Goal: Information Seeking & Learning: Check status

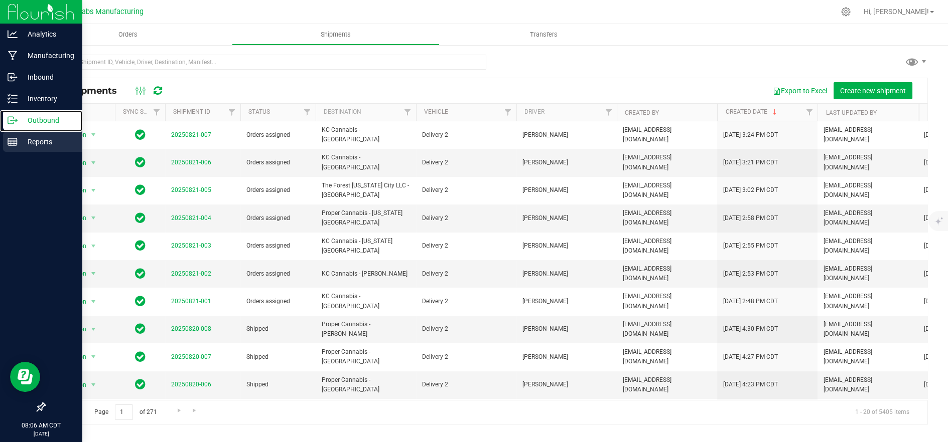
drag, startPoint x: 11, startPoint y: 119, endPoint x: 71, endPoint y: 147, distance: 66.4
click at [11, 119] on icon at bounding box center [13, 120] width 10 height 10
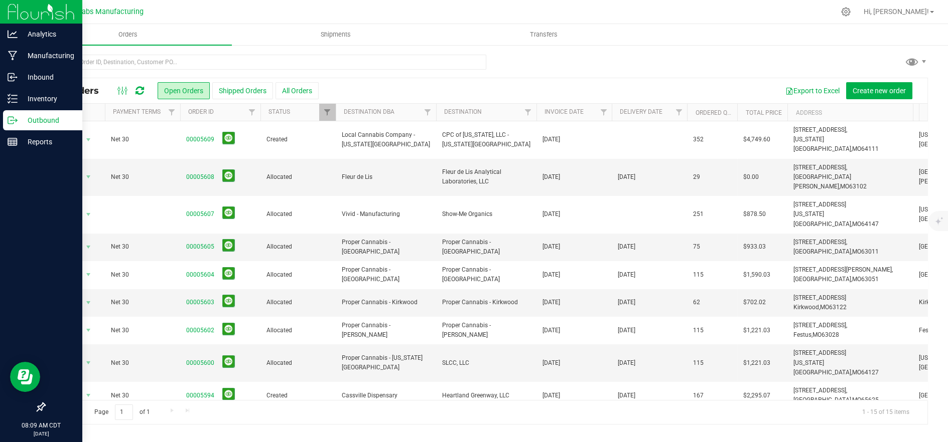
click at [22, 125] on p "Outbound" at bounding box center [48, 120] width 60 height 12
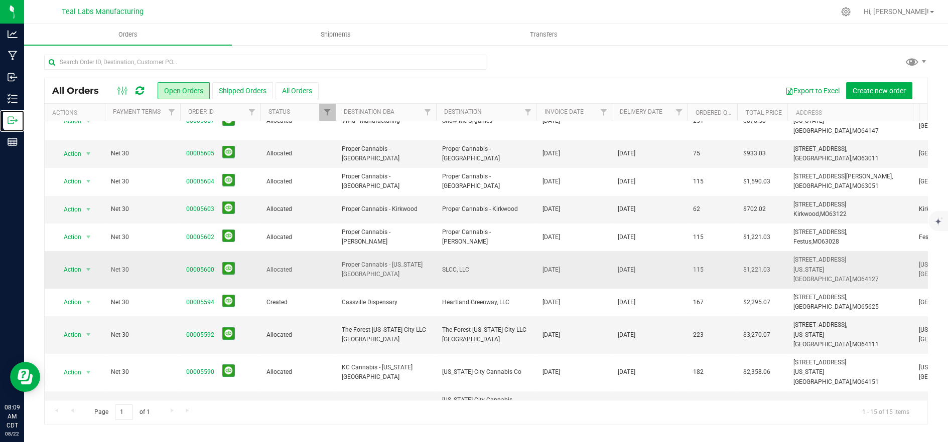
scroll to position [146, 0]
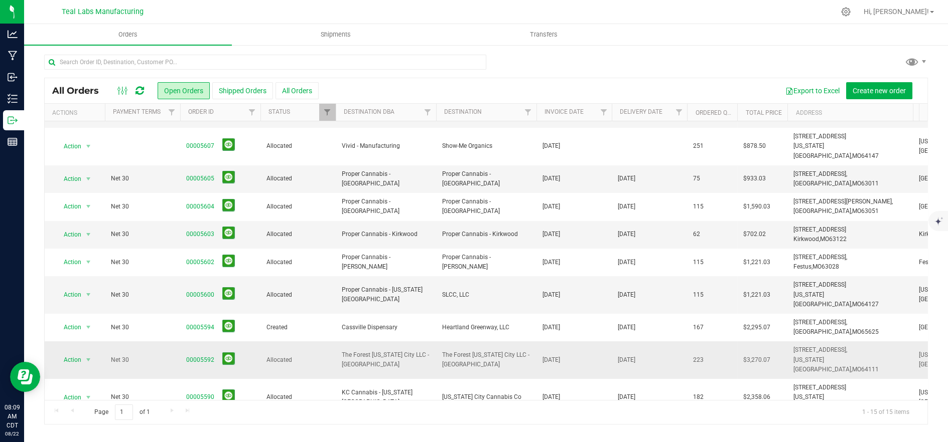
scroll to position [146, 0]
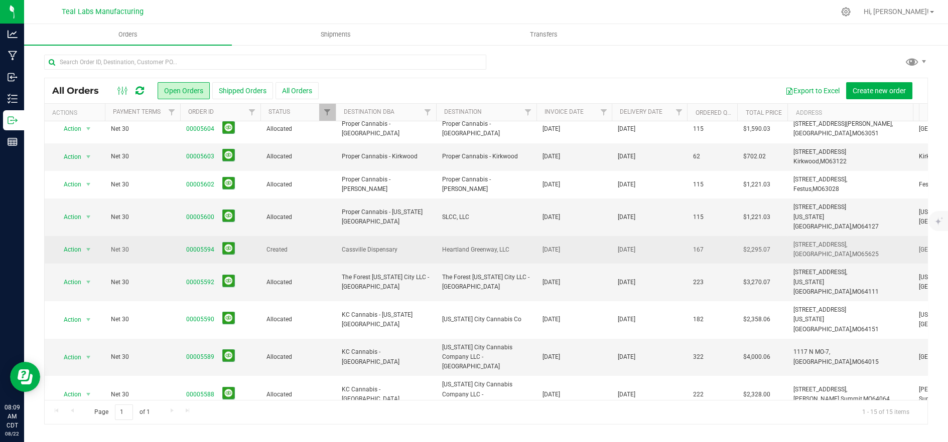
click at [367, 245] on span "Cassville Dispensary" at bounding box center [386, 250] width 88 height 10
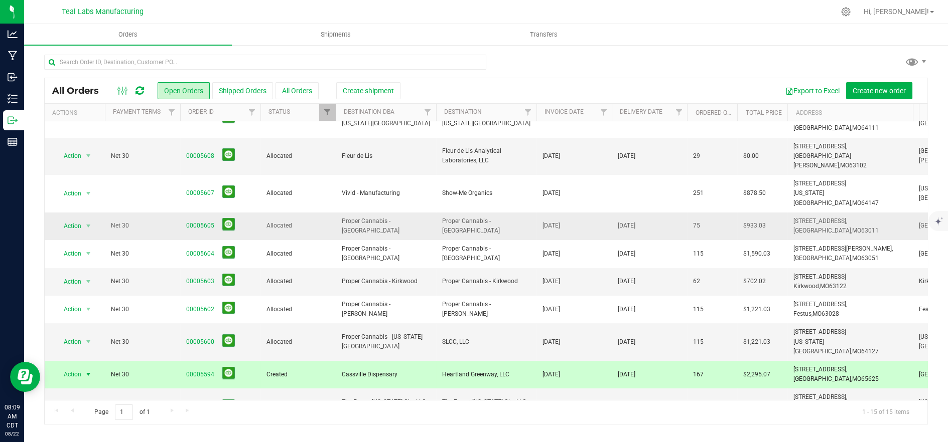
scroll to position [0, 0]
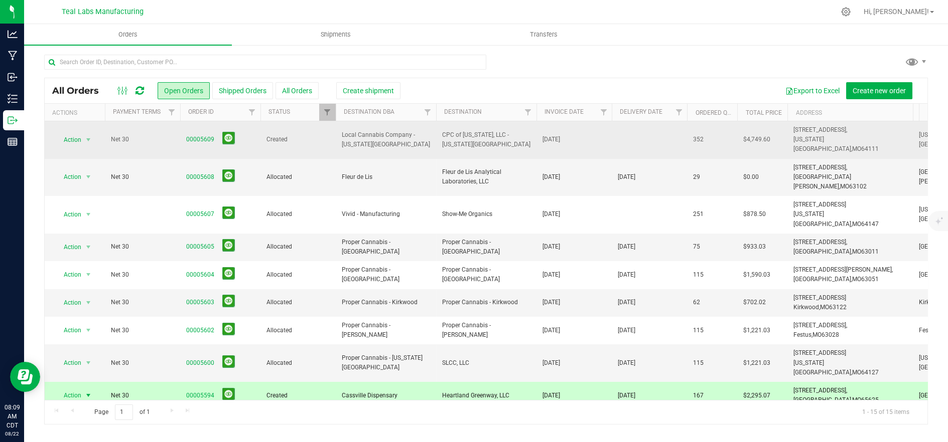
click at [411, 139] on span "Local Cannabis Company - [US_STATE][GEOGRAPHIC_DATA]" at bounding box center [386, 139] width 88 height 19
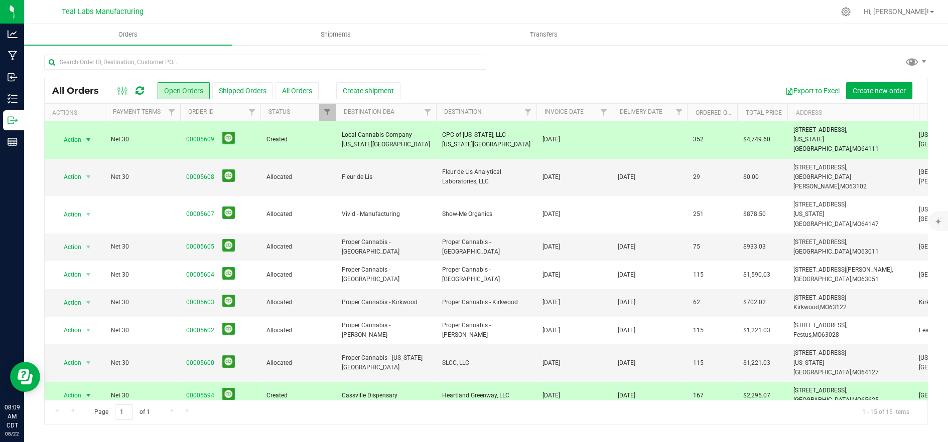
click at [190, 391] on link "00005594" at bounding box center [200, 396] width 28 height 10
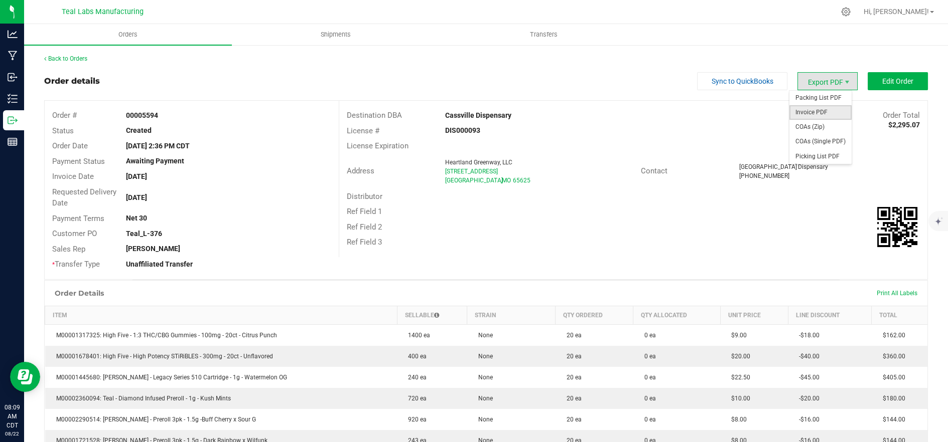
click at [824, 112] on span "Invoice PDF" at bounding box center [820, 112] width 62 height 15
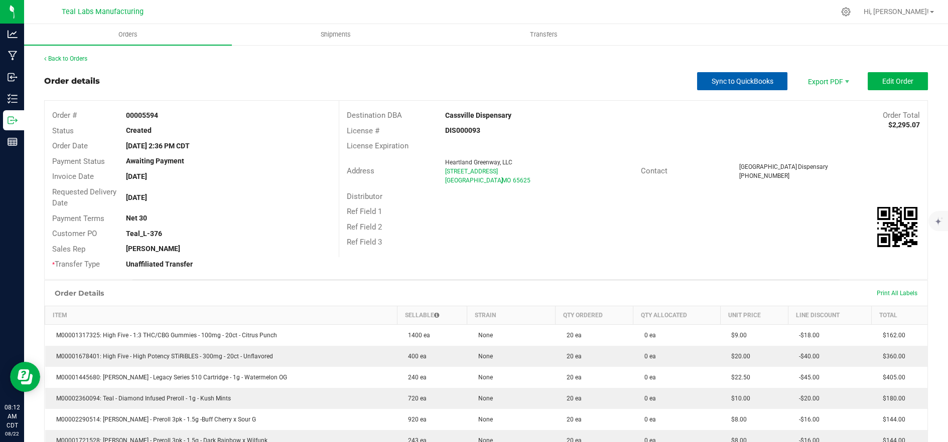
click at [713, 81] on span "Sync to QuickBooks" at bounding box center [742, 81] width 62 height 8
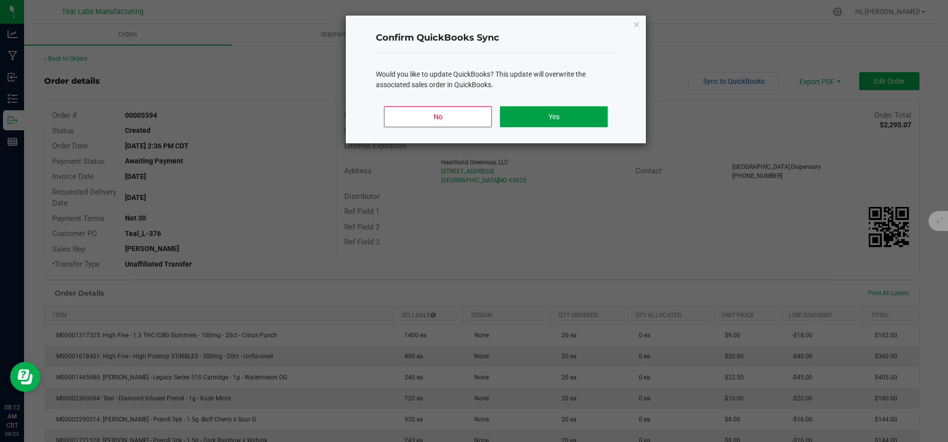
click at [565, 126] on button "Yes" at bounding box center [554, 116] width 108 height 21
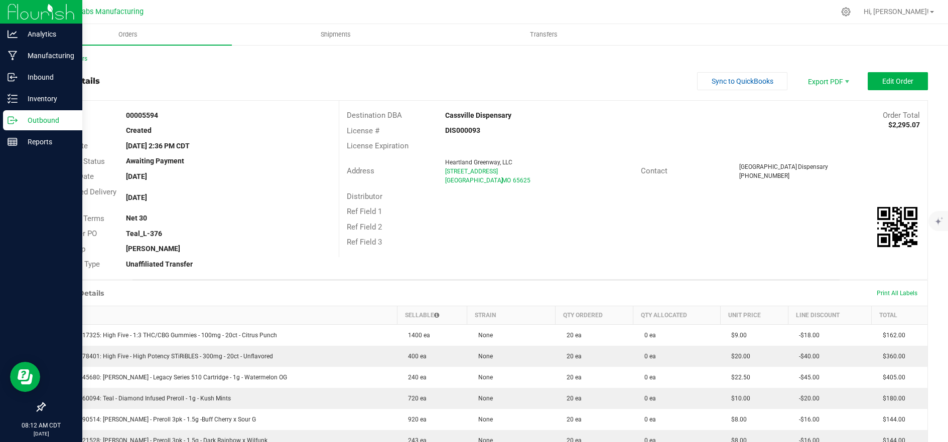
click at [22, 123] on p "Outbound" at bounding box center [48, 120] width 60 height 12
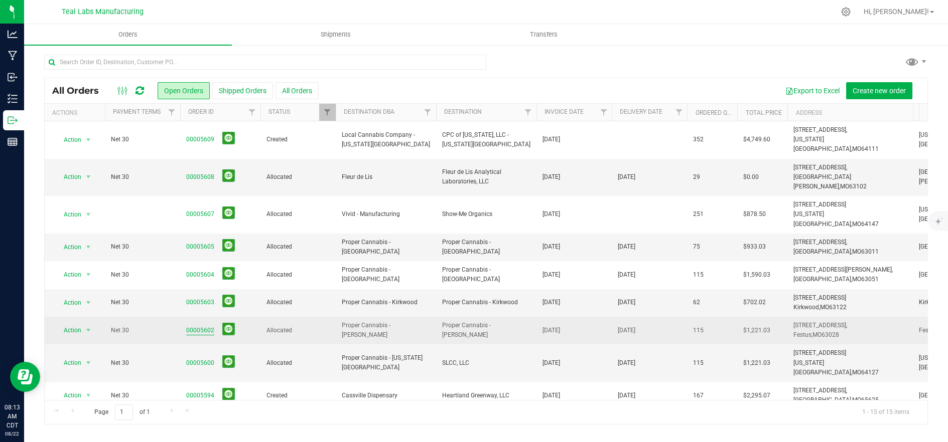
click at [195, 326] on link "00005602" at bounding box center [200, 331] width 28 height 10
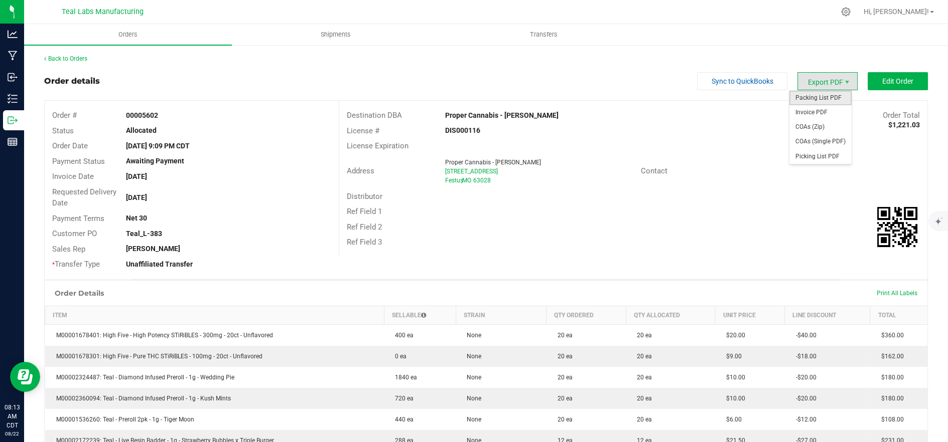
click at [820, 100] on span "Packing List PDF" at bounding box center [820, 98] width 62 height 15
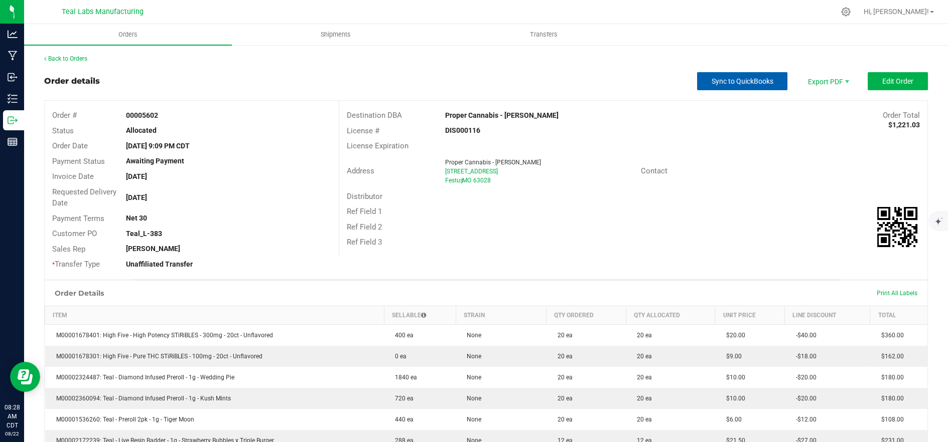
click at [713, 82] on span "Sync to QuickBooks" at bounding box center [742, 81] width 62 height 8
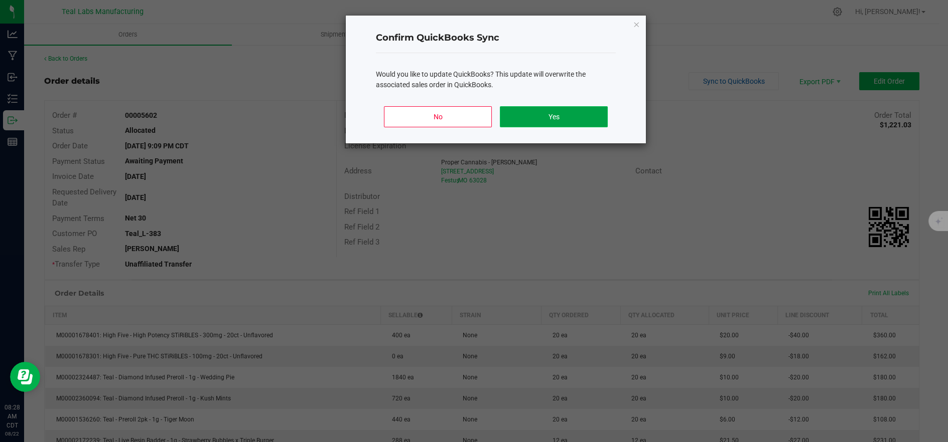
click at [570, 122] on button "Yes" at bounding box center [554, 116] width 108 height 21
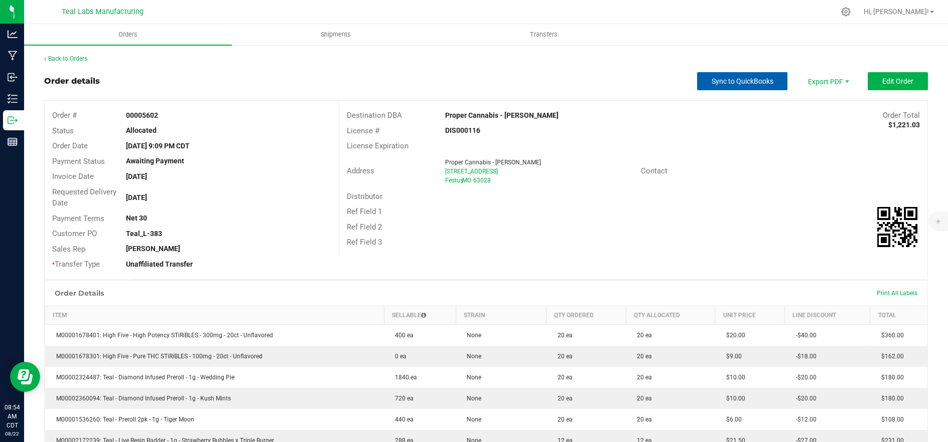
click at [737, 79] on span "Sync to QuickBooks" at bounding box center [742, 81] width 62 height 8
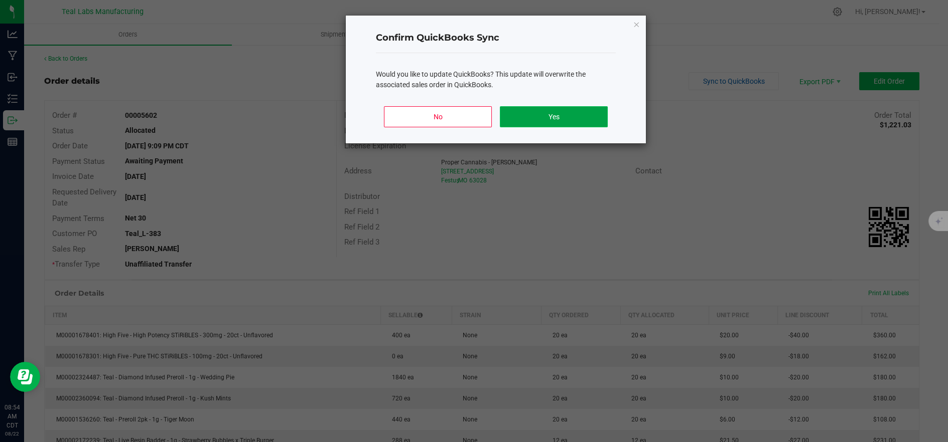
click at [551, 115] on button "Yes" at bounding box center [554, 116] width 108 height 21
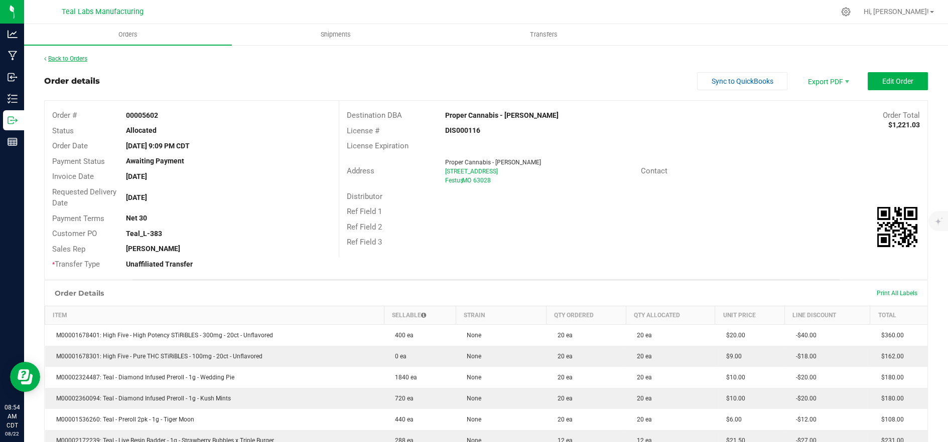
click at [80, 58] on link "Back to Orders" at bounding box center [65, 58] width 43 height 7
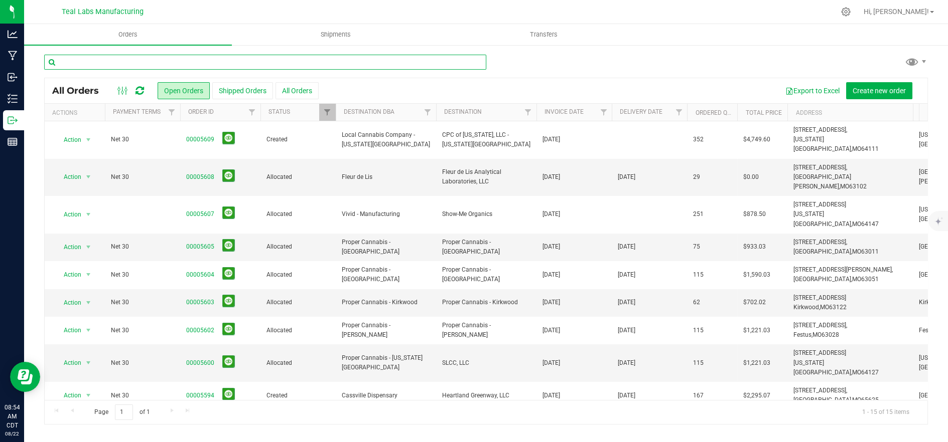
click at [203, 57] on input "text" at bounding box center [265, 62] width 442 height 15
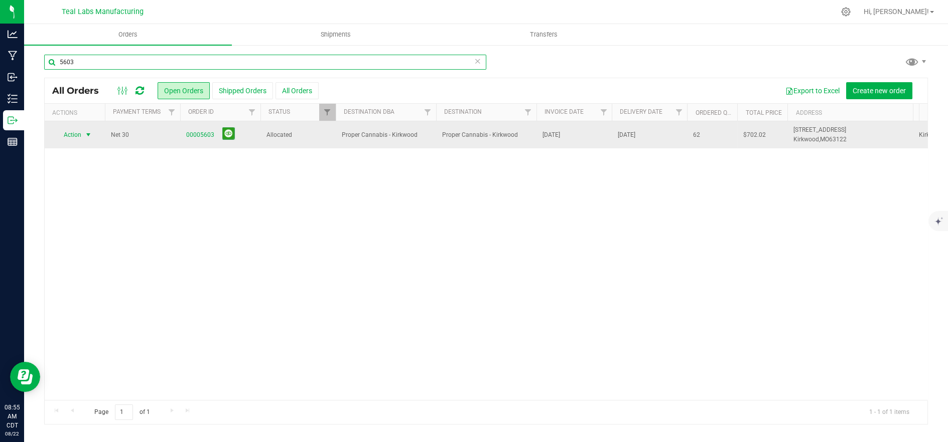
type input "5603"
click at [74, 139] on span "Action" at bounding box center [68, 135] width 27 height 14
click at [189, 138] on link "00005603" at bounding box center [200, 135] width 28 height 10
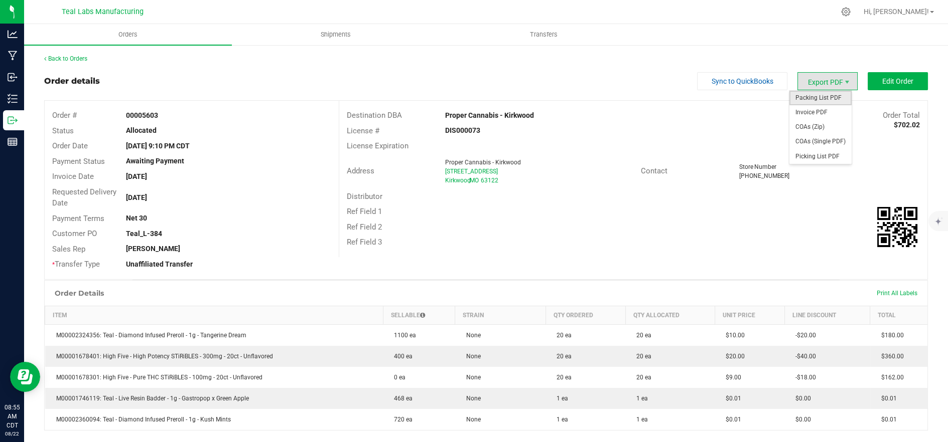
click at [819, 97] on span "Packing List PDF" at bounding box center [820, 98] width 62 height 15
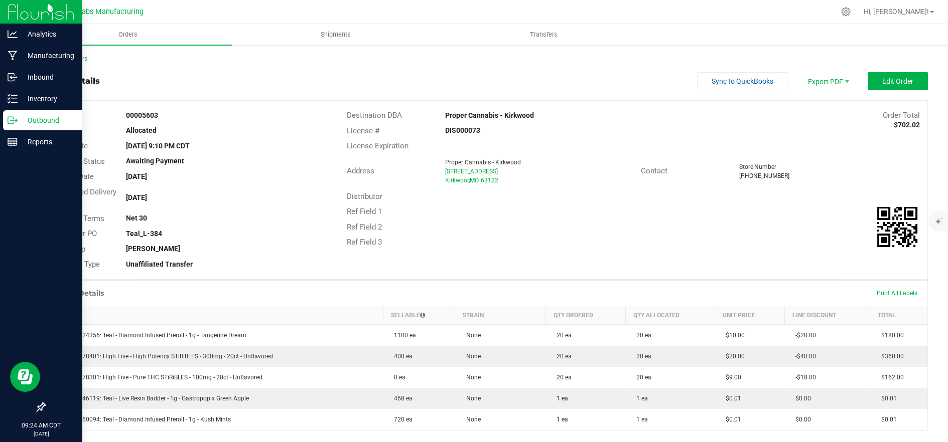
click at [15, 119] on icon at bounding box center [13, 120] width 10 height 10
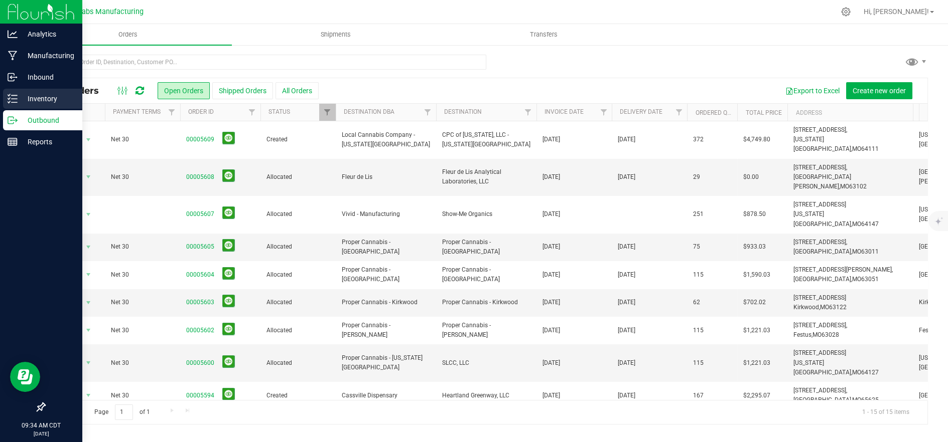
click at [13, 101] on icon at bounding box center [13, 99] width 10 height 10
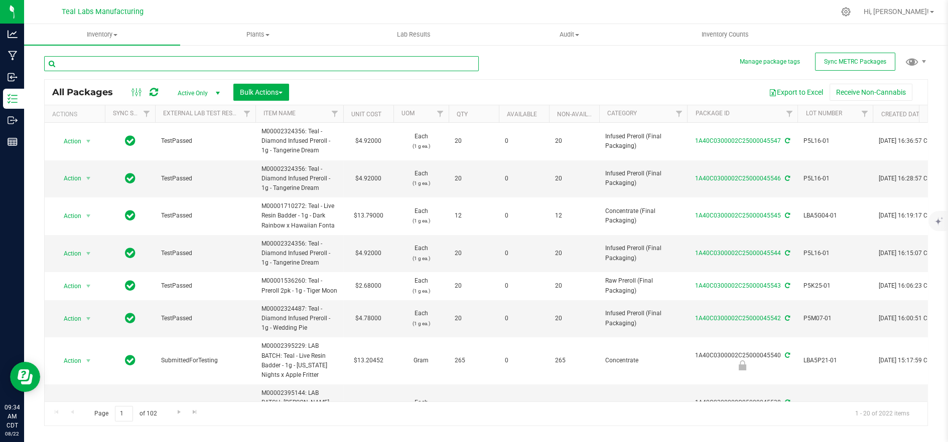
click at [190, 68] on input "text" at bounding box center [261, 63] width 434 height 15
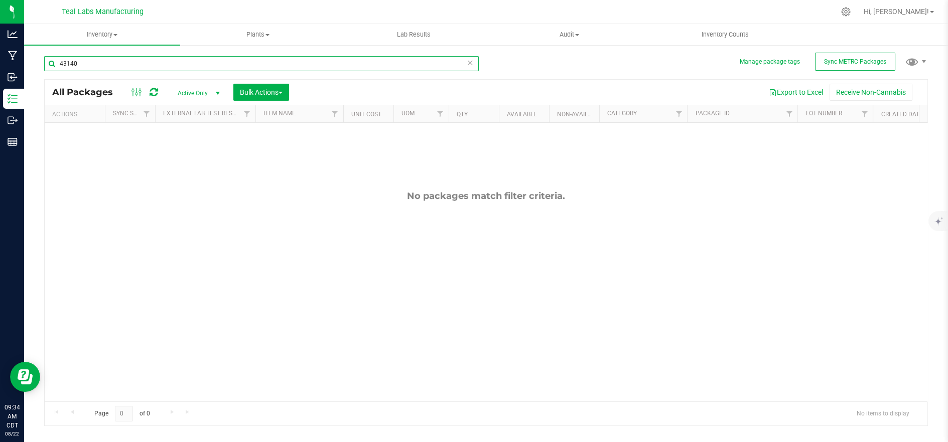
type input "43140"
click at [200, 96] on span "Active Only" at bounding box center [196, 93] width 55 height 14
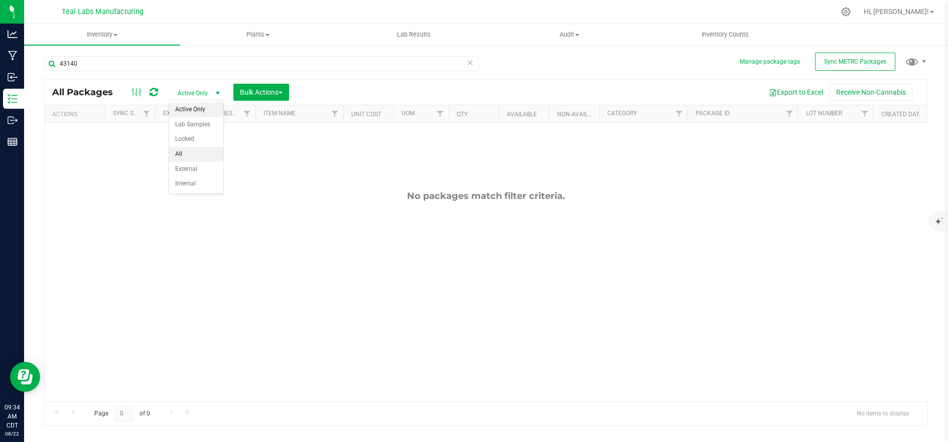
click at [200, 157] on li "All" at bounding box center [196, 154] width 54 height 15
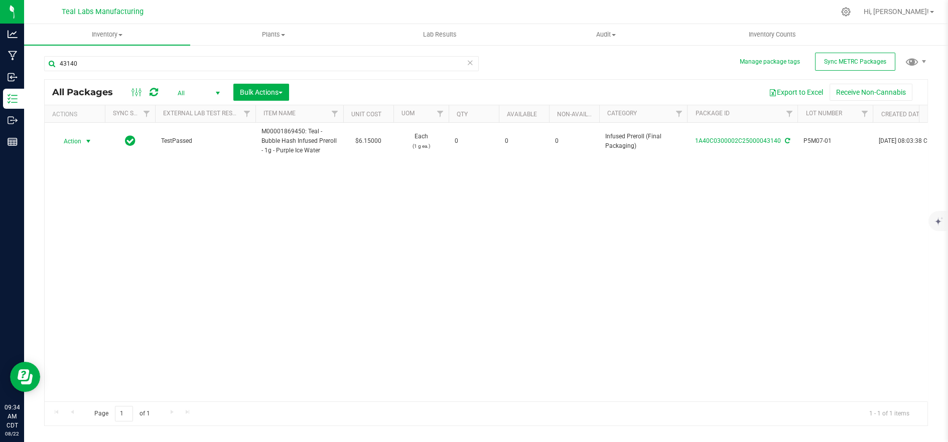
click at [77, 141] on span "Action" at bounding box center [68, 141] width 27 height 14
click at [94, 253] on li "See history" at bounding box center [87, 260] width 64 height 15
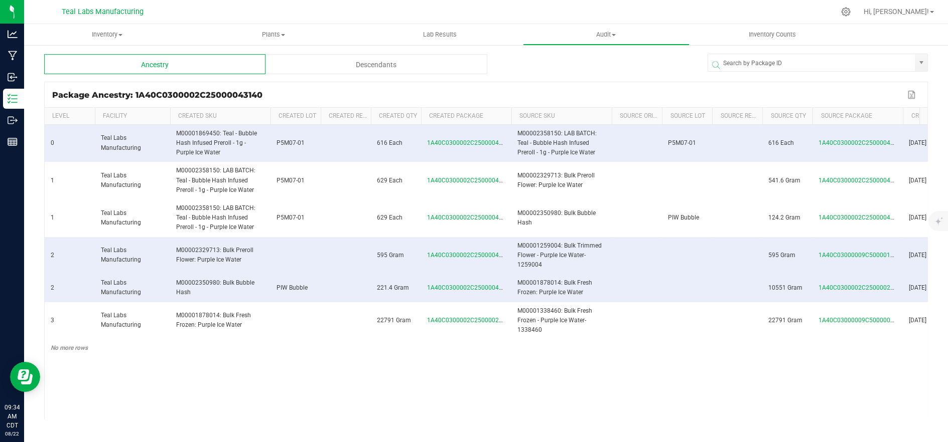
click at [360, 63] on div "Descendants" at bounding box center [375, 64] width 221 height 20
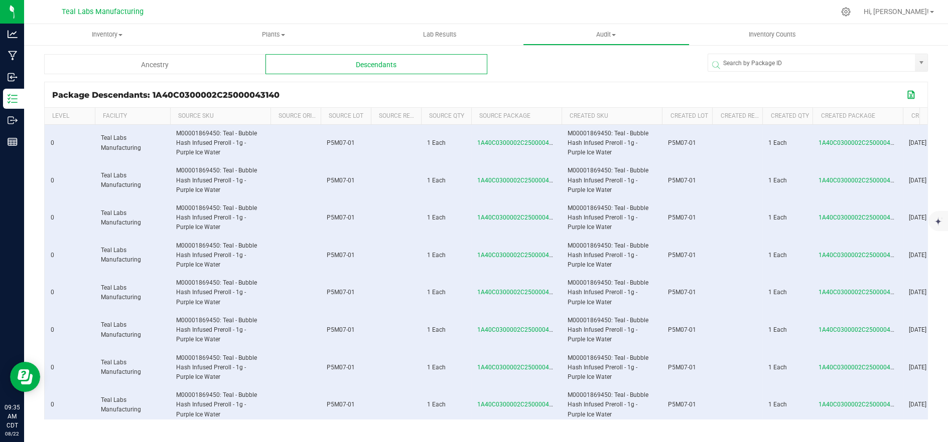
click at [909, 96] on button "Export to Excel" at bounding box center [911, 94] width 16 height 13
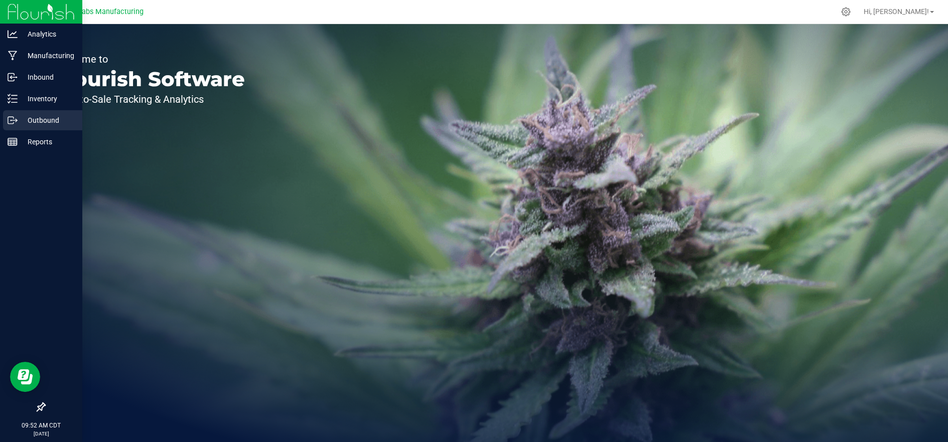
click at [22, 120] on p "Outbound" at bounding box center [48, 120] width 60 height 12
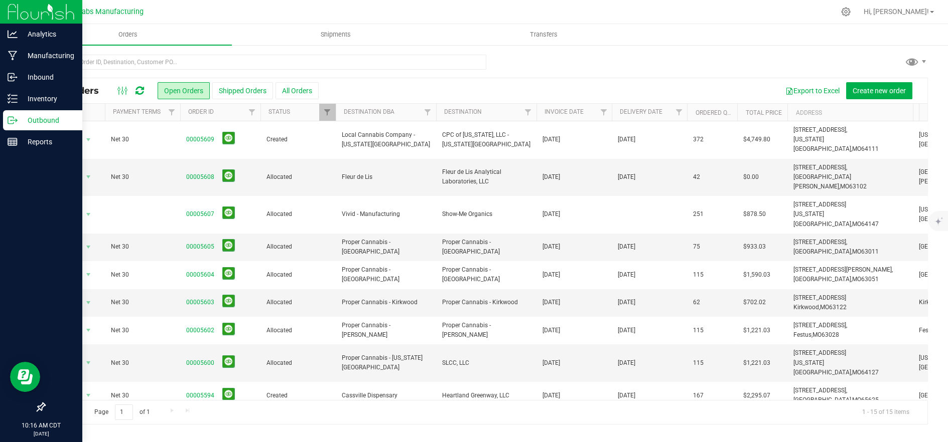
click at [50, 120] on p "Outbound" at bounding box center [48, 120] width 60 height 12
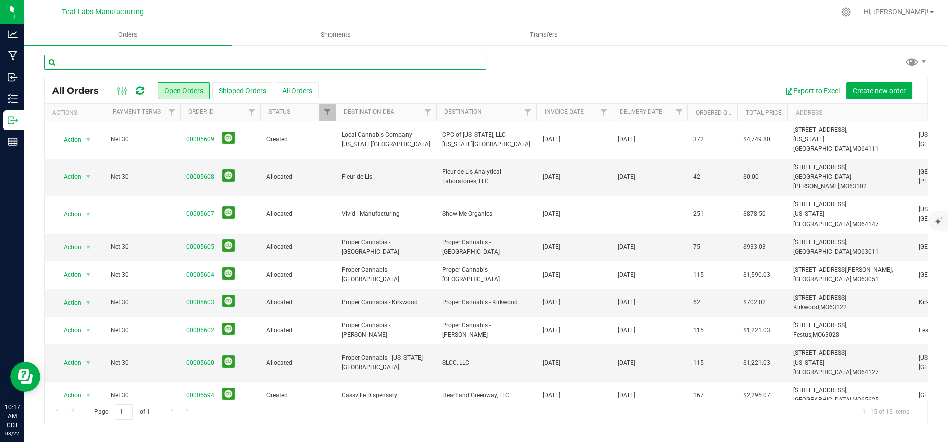
click at [225, 68] on input "text" at bounding box center [265, 62] width 442 height 15
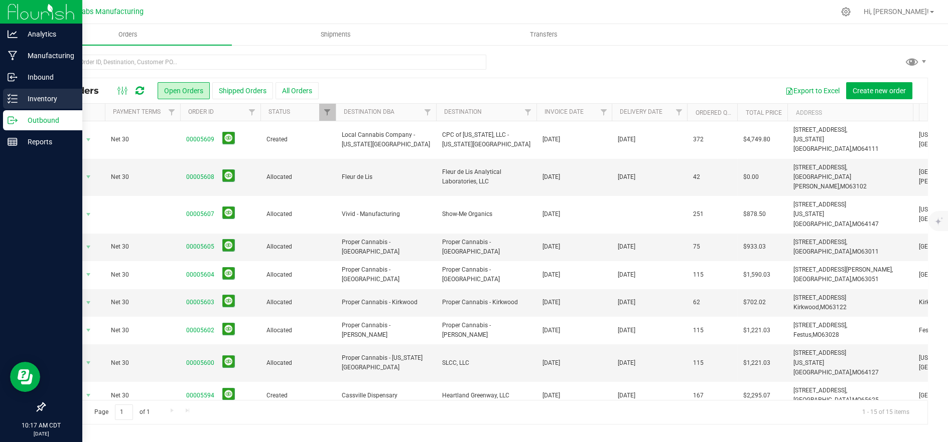
click at [16, 100] on icon at bounding box center [13, 99] width 10 height 10
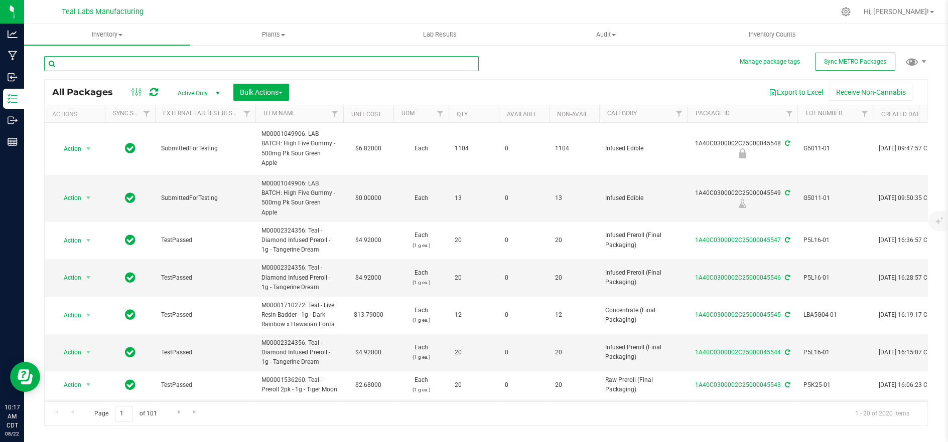
click at [199, 65] on input "text" at bounding box center [261, 63] width 434 height 15
type input "38253"
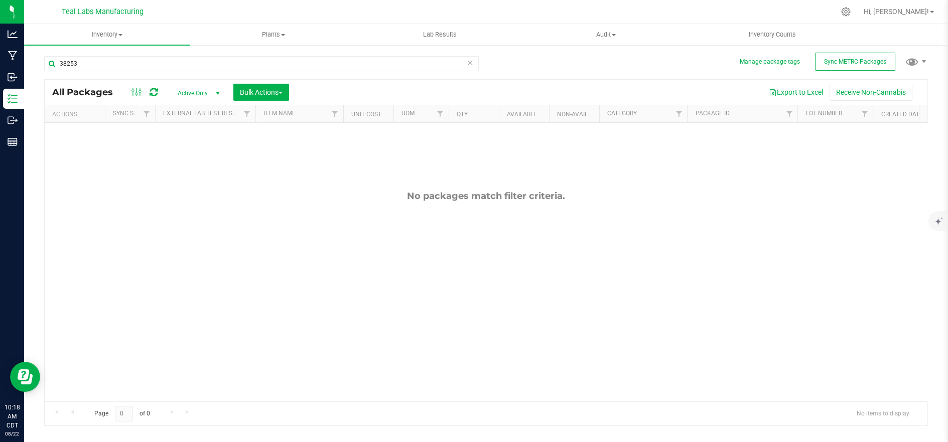
click at [195, 91] on span "Active Only" at bounding box center [196, 93] width 55 height 14
click at [187, 160] on li "All" at bounding box center [196, 154] width 54 height 15
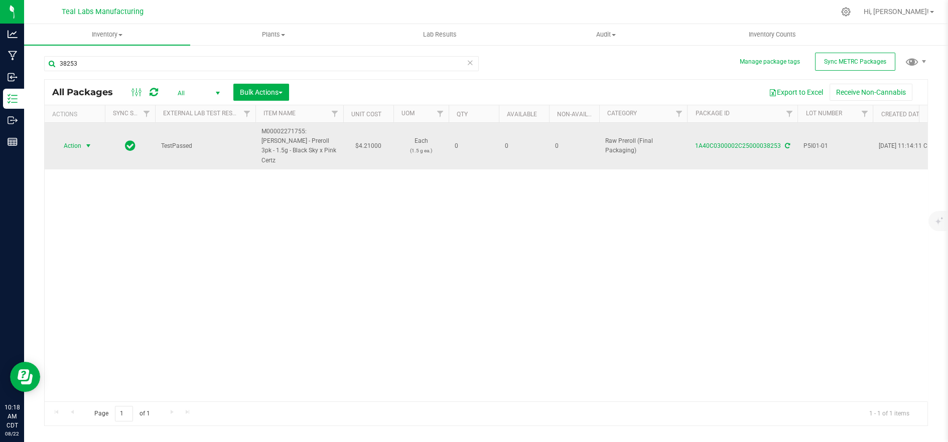
click at [78, 140] on span "Action" at bounding box center [68, 146] width 27 height 14
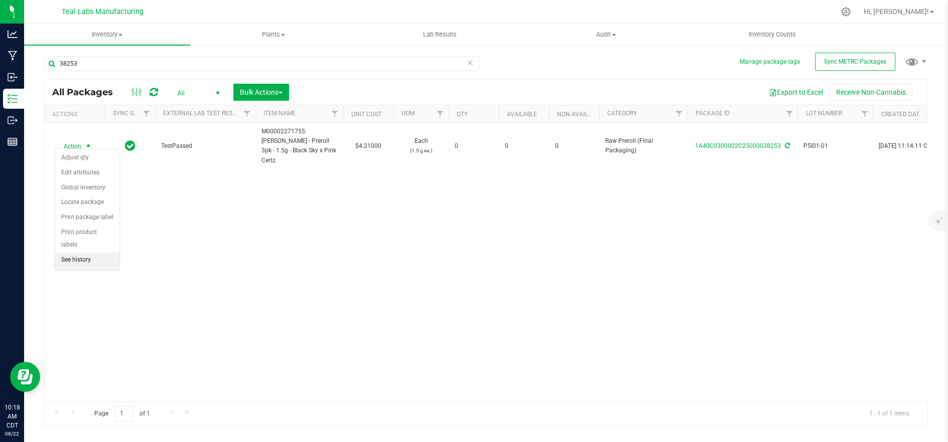
click at [100, 253] on li "See history" at bounding box center [87, 260] width 64 height 15
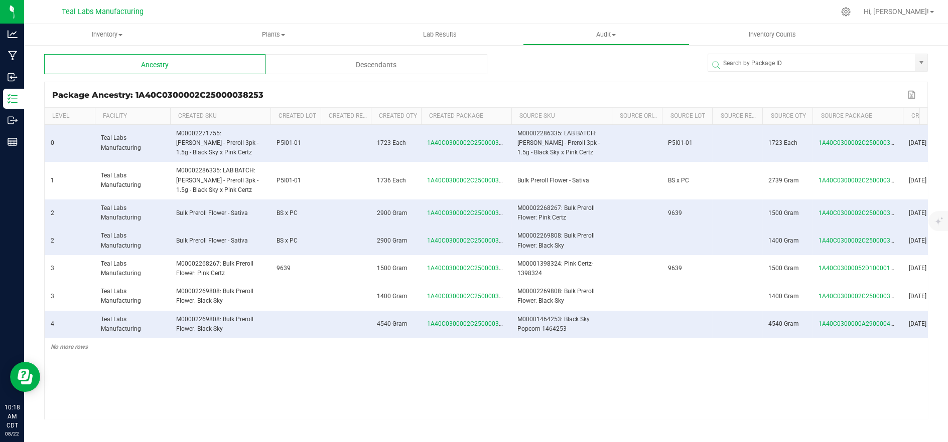
click at [362, 68] on div "Descendants" at bounding box center [375, 64] width 221 height 20
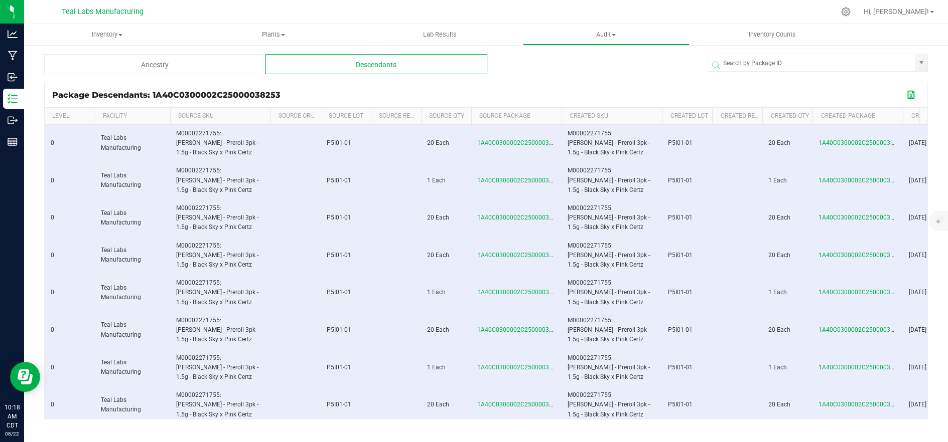
click at [913, 95] on button "Export to Excel" at bounding box center [911, 94] width 16 height 13
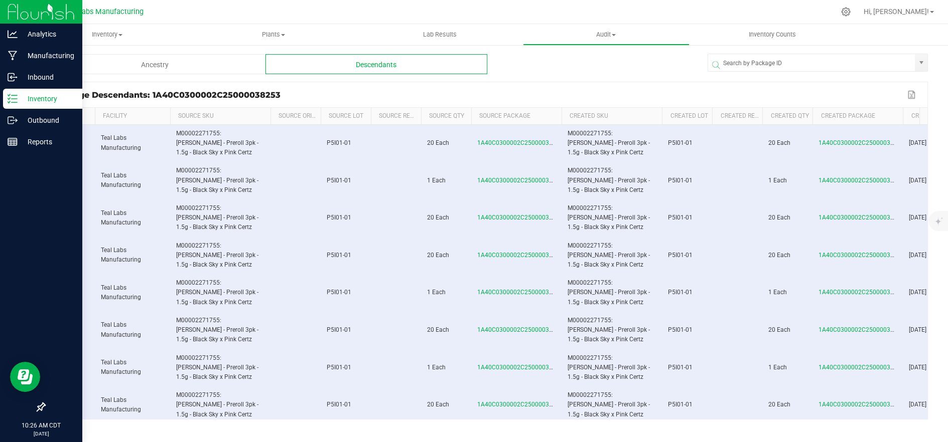
click at [24, 99] on p "Inventory" at bounding box center [48, 99] width 60 height 12
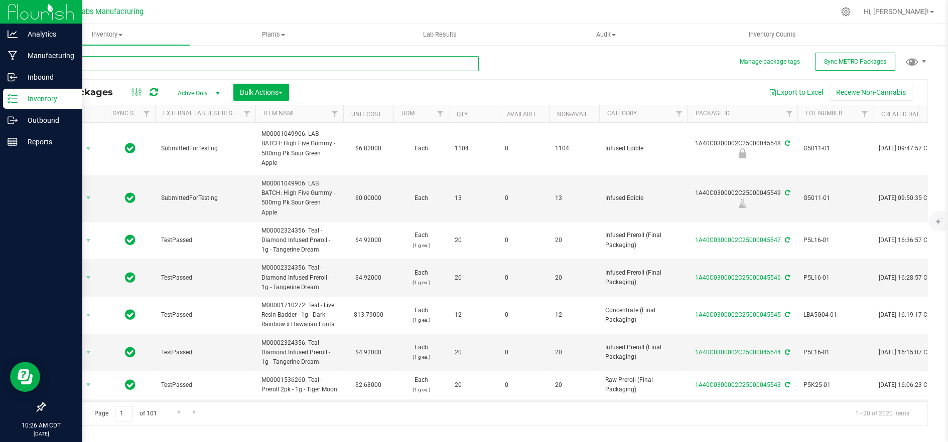
click at [148, 67] on input "text" at bounding box center [261, 63] width 434 height 15
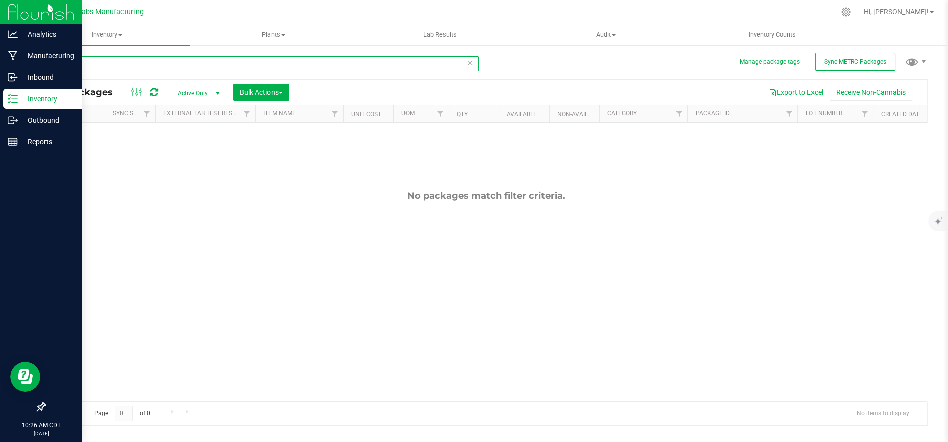
type input "35668"
click at [197, 91] on span "Active Only" at bounding box center [196, 93] width 55 height 14
click at [193, 154] on li "All" at bounding box center [196, 154] width 54 height 15
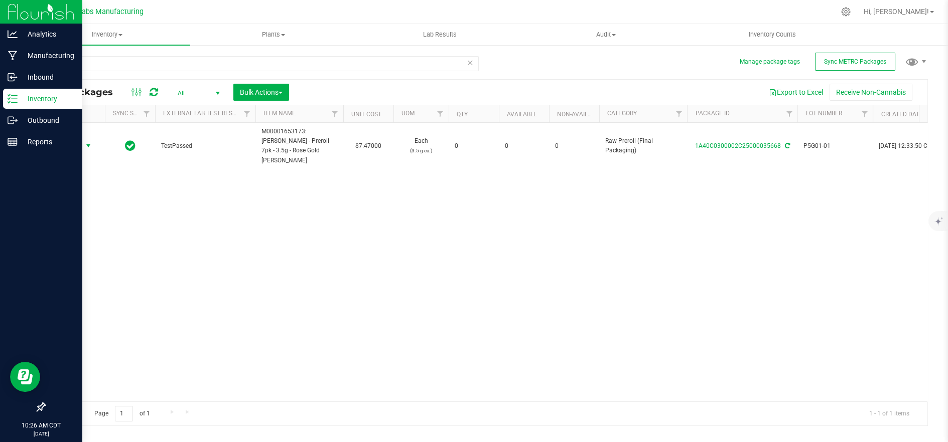
click at [75, 140] on span "Action" at bounding box center [68, 146] width 27 height 14
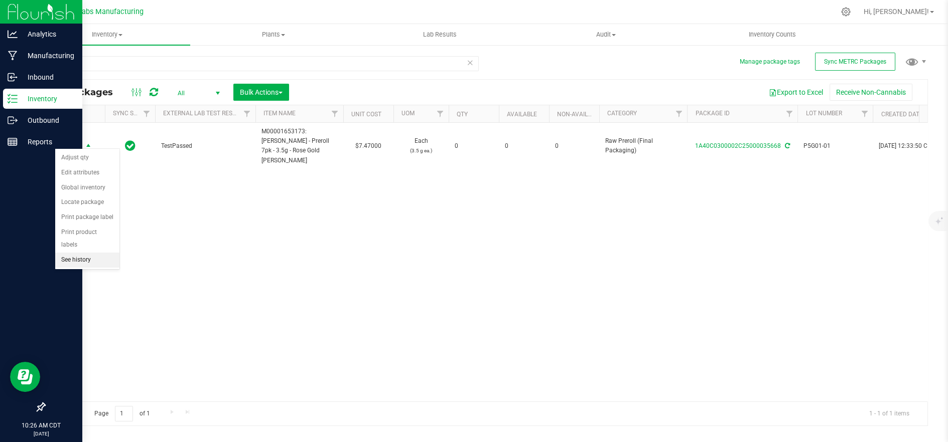
click at [99, 253] on li "See history" at bounding box center [87, 260] width 64 height 15
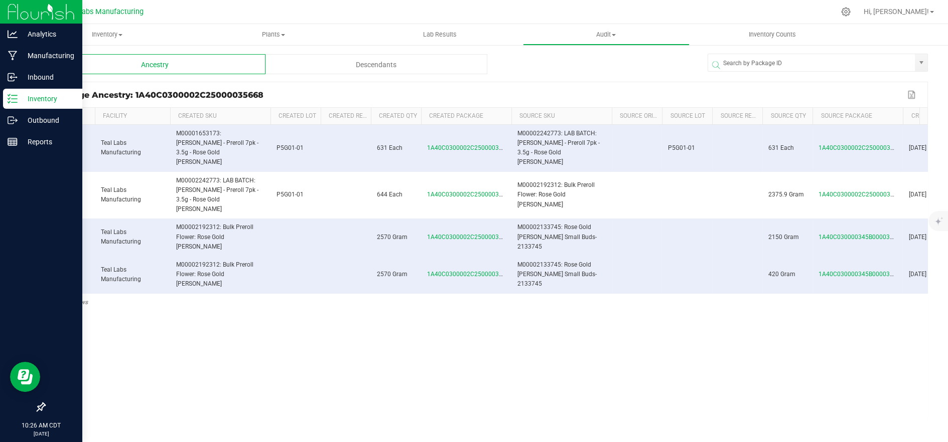
click at [386, 66] on div "Descendants" at bounding box center [375, 64] width 221 height 20
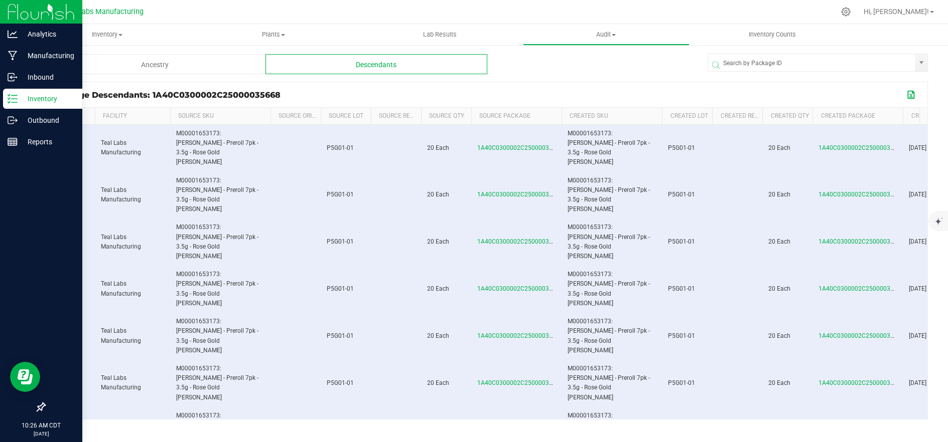
click at [910, 95] on button "Export to Excel" at bounding box center [911, 94] width 16 height 13
click at [19, 101] on p "Inventory" at bounding box center [48, 99] width 60 height 12
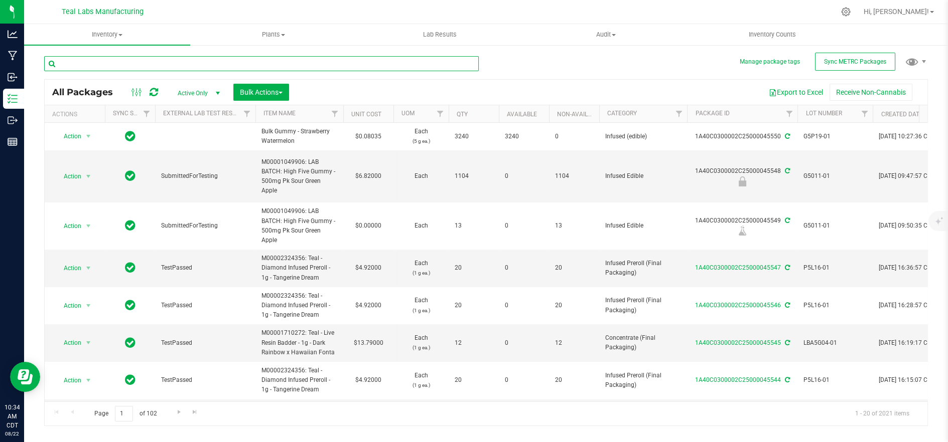
click at [207, 65] on input "text" at bounding box center [261, 63] width 434 height 15
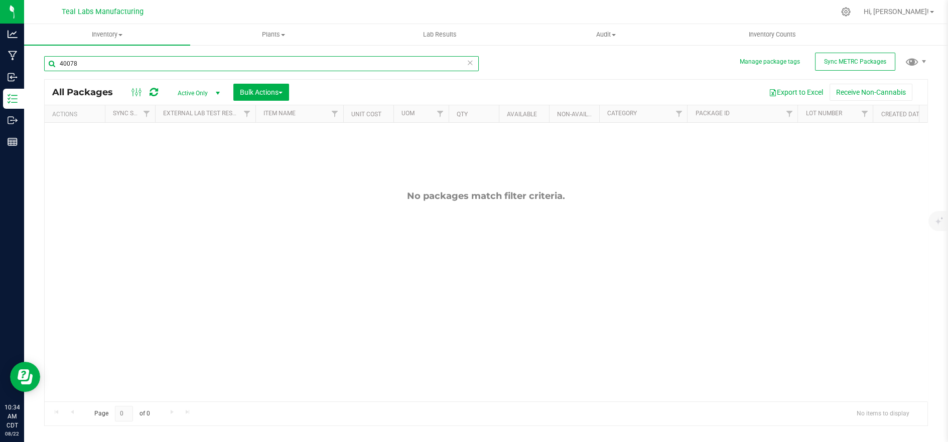
type input "40078"
click at [196, 95] on span "Active Only" at bounding box center [196, 93] width 55 height 14
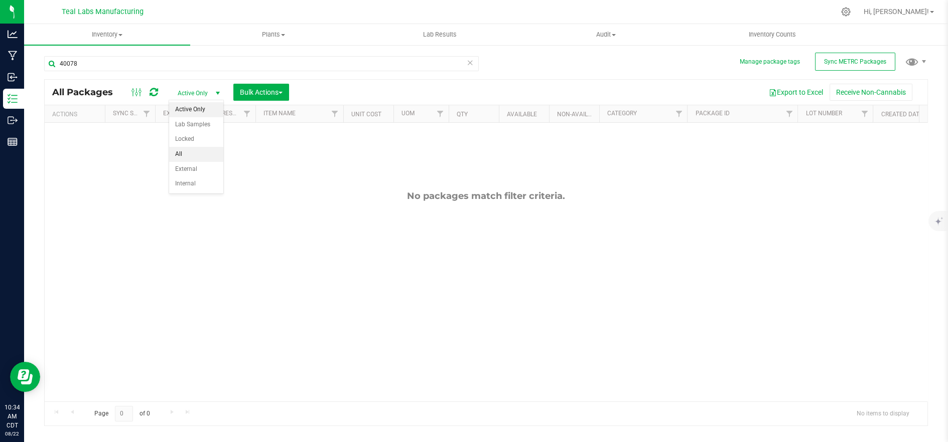
click at [187, 155] on li "All" at bounding box center [196, 154] width 54 height 15
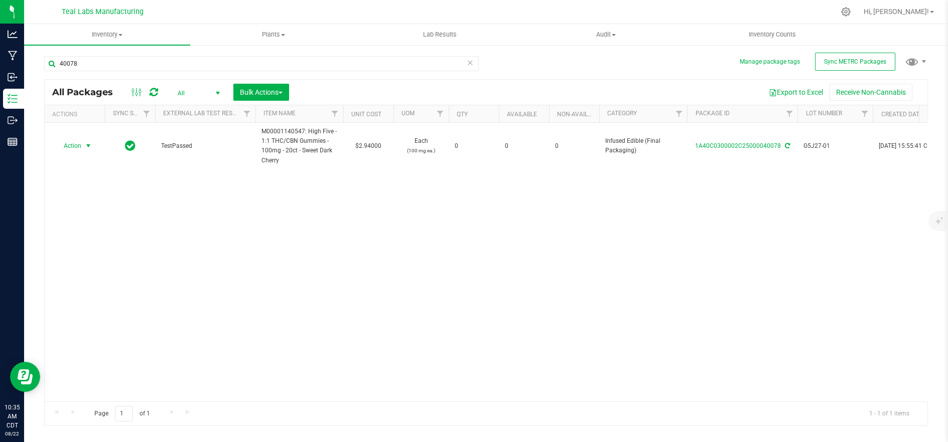
click at [78, 147] on span "Action" at bounding box center [68, 146] width 27 height 14
click at [74, 258] on li "See history" at bounding box center [87, 265] width 64 height 15
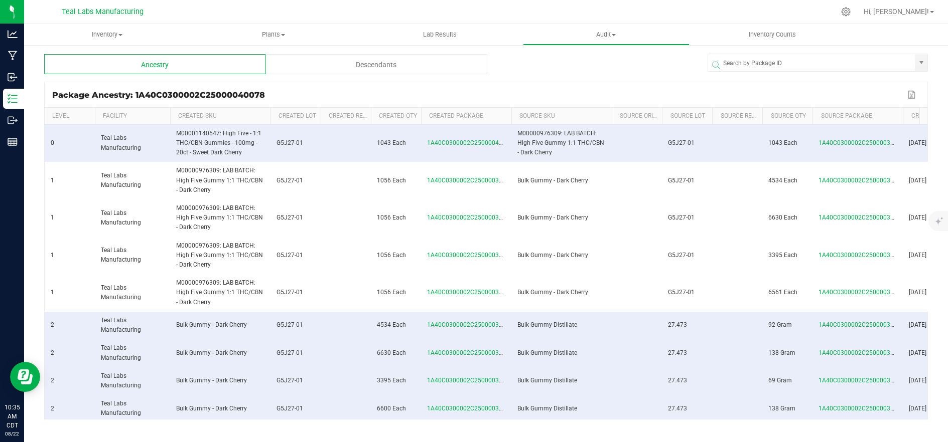
click at [363, 67] on div "Descendants" at bounding box center [375, 64] width 221 height 20
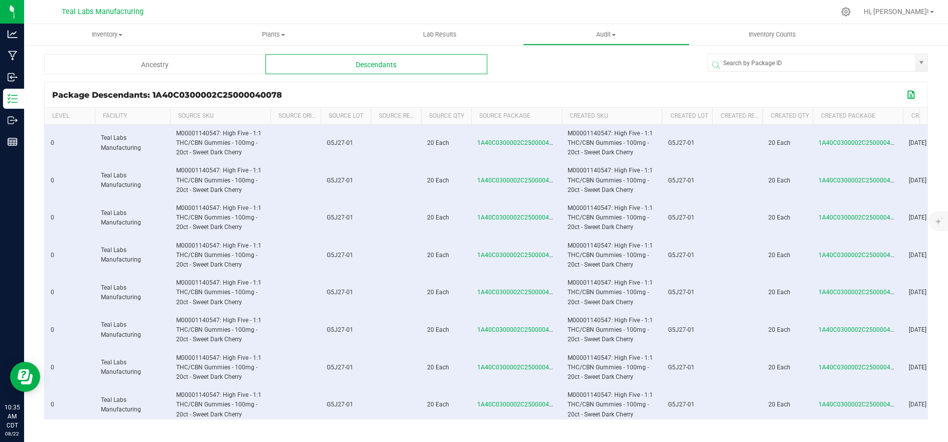
click at [909, 96] on button "Export to Excel" at bounding box center [911, 94] width 16 height 13
click at [25, 101] on div "Ancestry Descendants Package Descendants: 1A40C0300002C25000040078 Export to Ex…" at bounding box center [486, 201] width 924 height 314
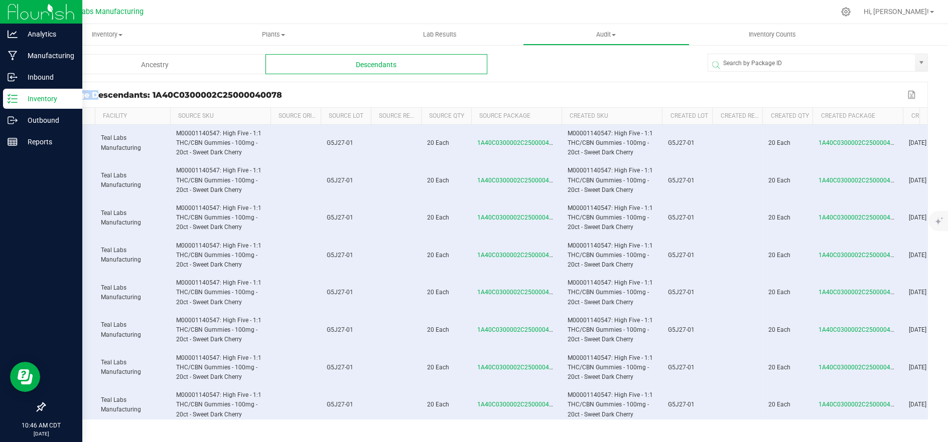
click at [12, 97] on icon at bounding box center [13, 99] width 10 height 10
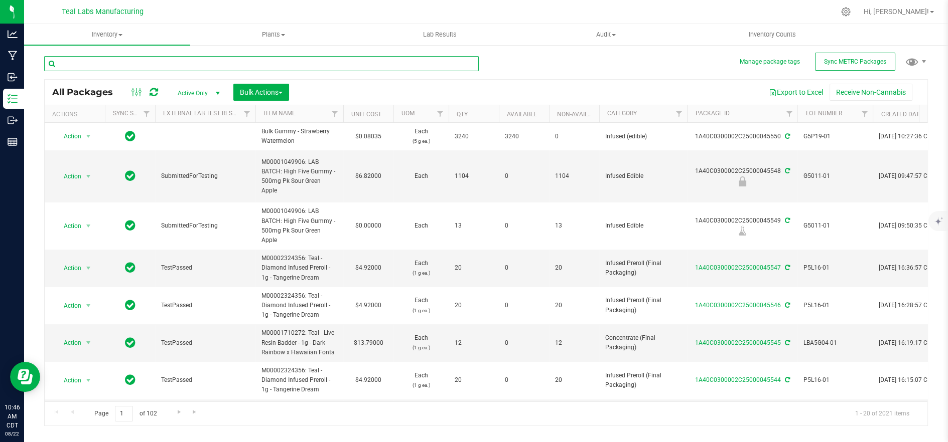
click at [142, 64] on input "text" at bounding box center [261, 63] width 434 height 15
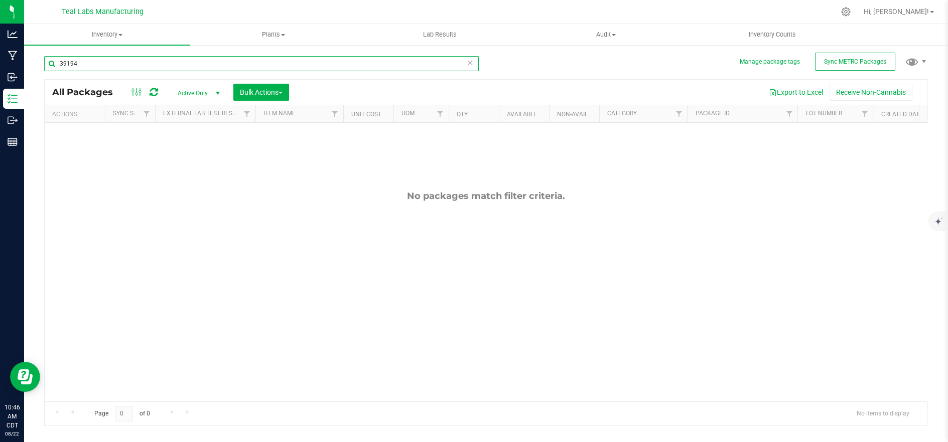
type input "39194"
click at [187, 94] on span "Active Only" at bounding box center [196, 93] width 55 height 14
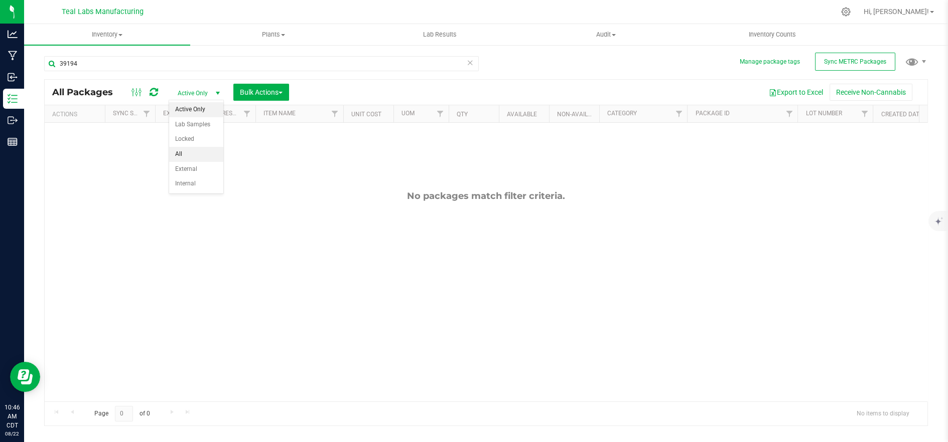
click at [193, 157] on li "All" at bounding box center [196, 154] width 54 height 15
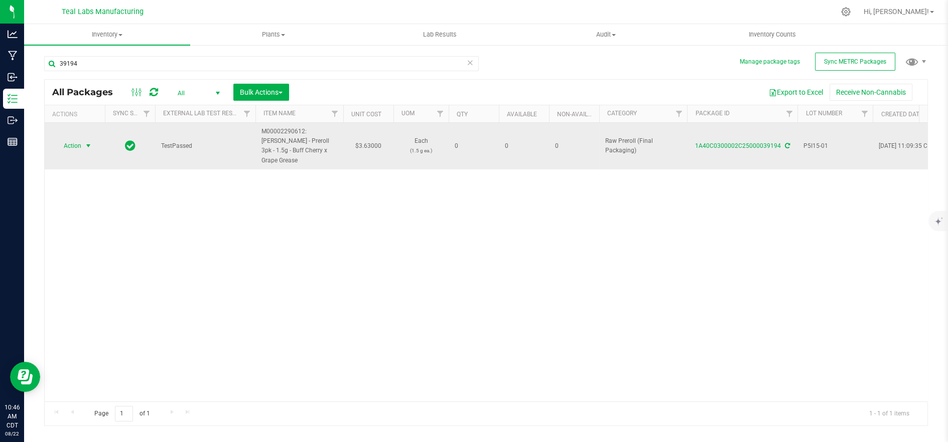
drag, startPoint x: 76, startPoint y: 141, endPoint x: 86, endPoint y: 138, distance: 10.3
click at [76, 142] on span "Action" at bounding box center [68, 146] width 27 height 14
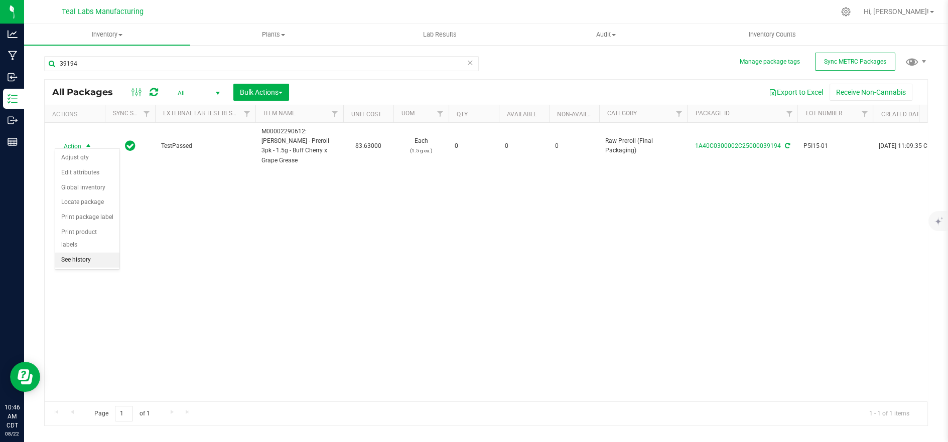
click at [98, 253] on li "See history" at bounding box center [87, 260] width 64 height 15
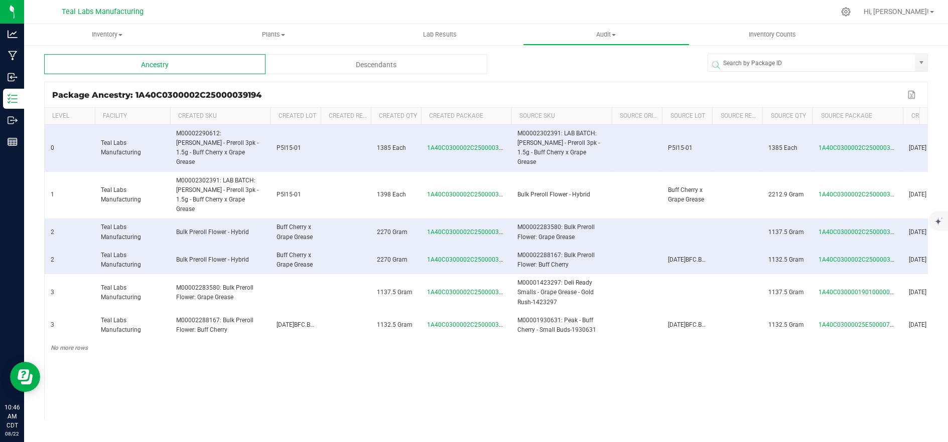
click at [370, 67] on div "Descendants" at bounding box center [375, 64] width 221 height 20
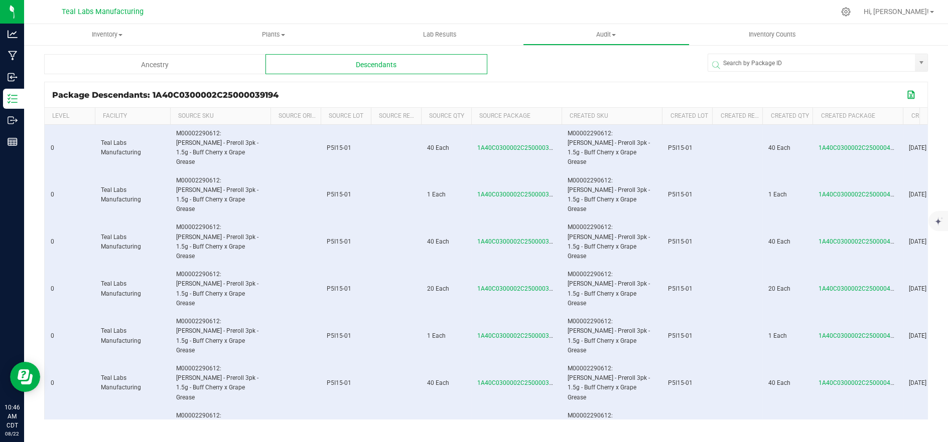
click at [910, 94] on button "Export to Excel" at bounding box center [911, 94] width 16 height 13
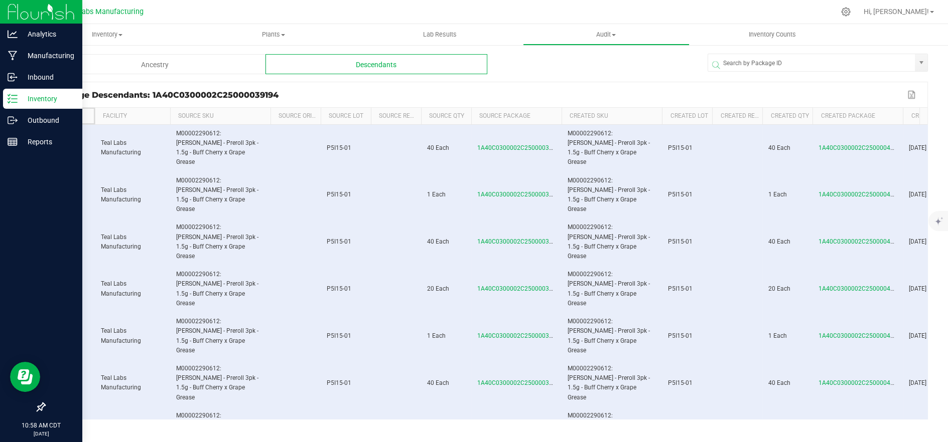
click at [13, 99] on line at bounding box center [15, 99] width 6 height 0
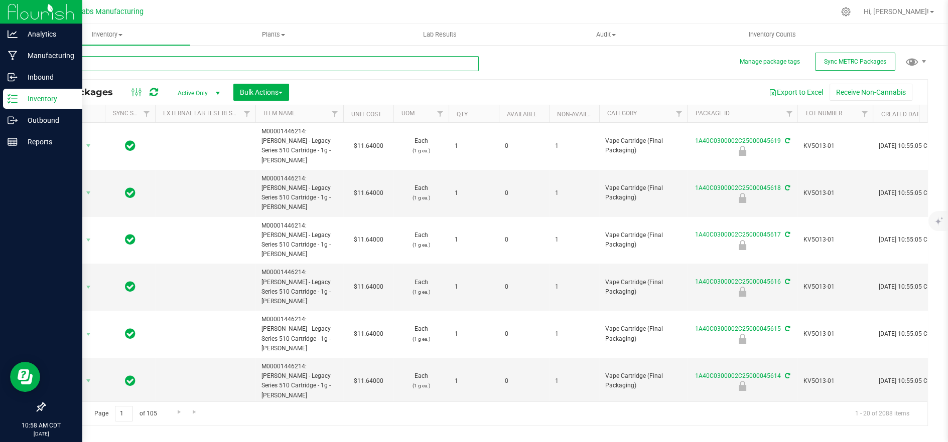
click at [188, 70] on input "text" at bounding box center [261, 63] width 434 height 15
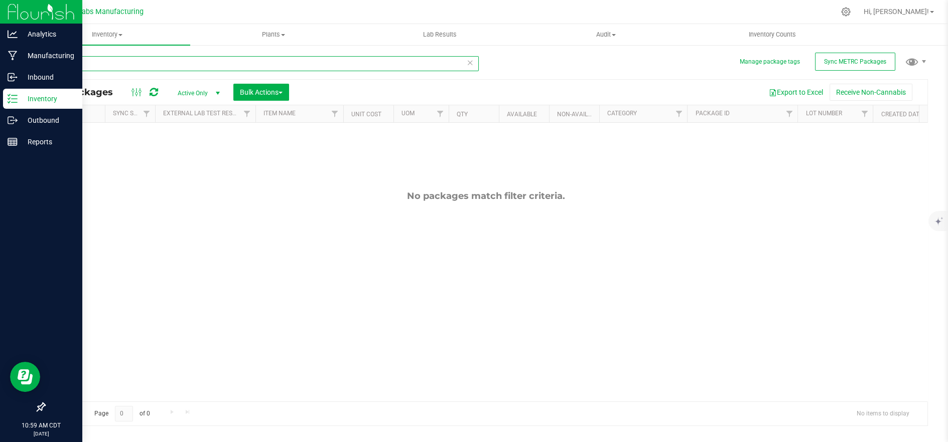
type input "31751"
click at [185, 89] on span "Active Only" at bounding box center [196, 93] width 55 height 14
click at [183, 154] on li "All" at bounding box center [196, 154] width 54 height 15
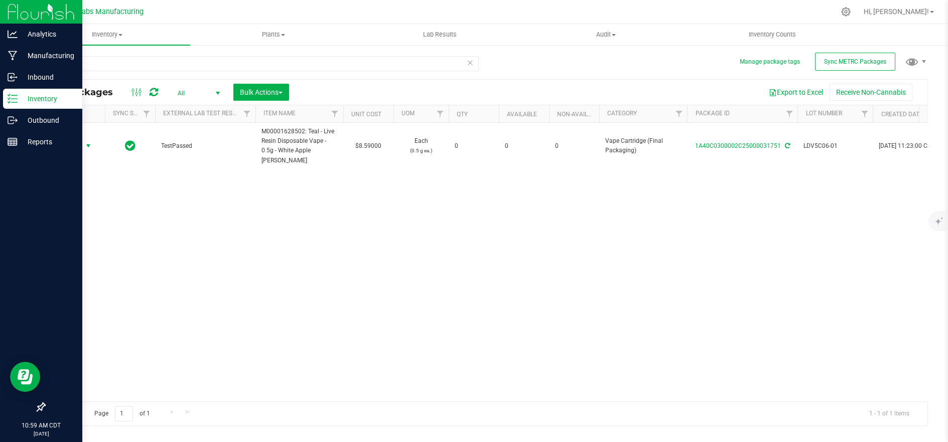
click at [79, 143] on span "Action" at bounding box center [68, 146] width 27 height 14
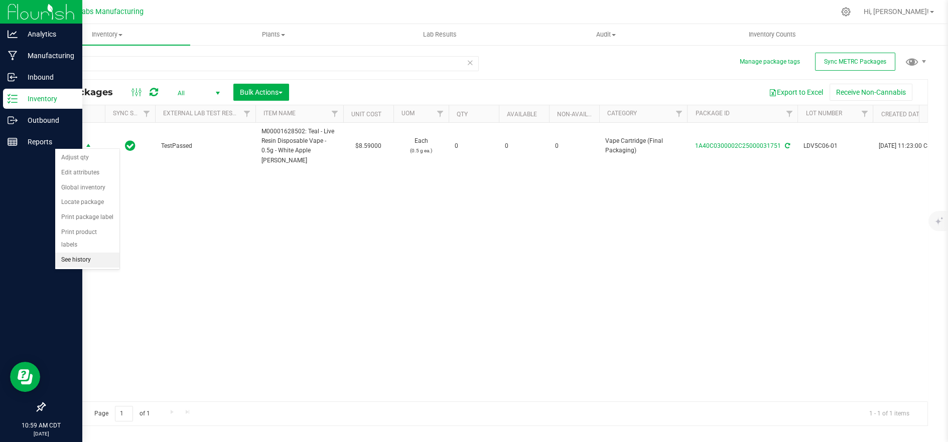
click at [85, 253] on li "See history" at bounding box center [87, 260] width 64 height 15
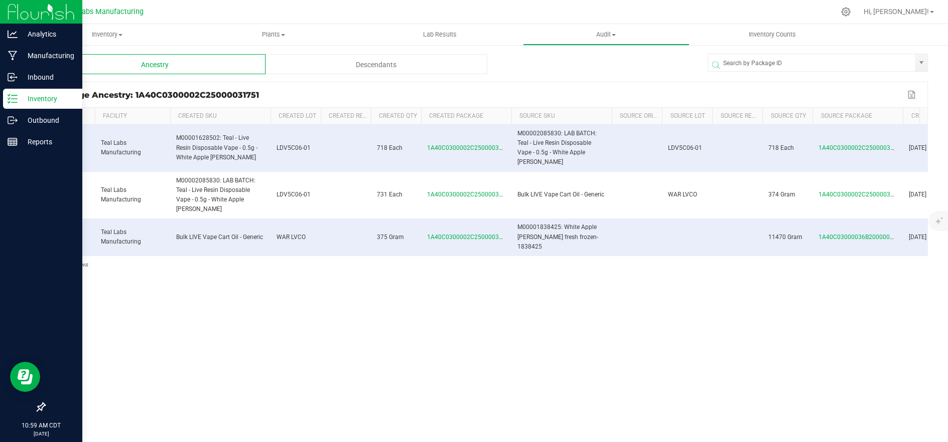
click at [422, 63] on div "Descendants" at bounding box center [375, 64] width 221 height 20
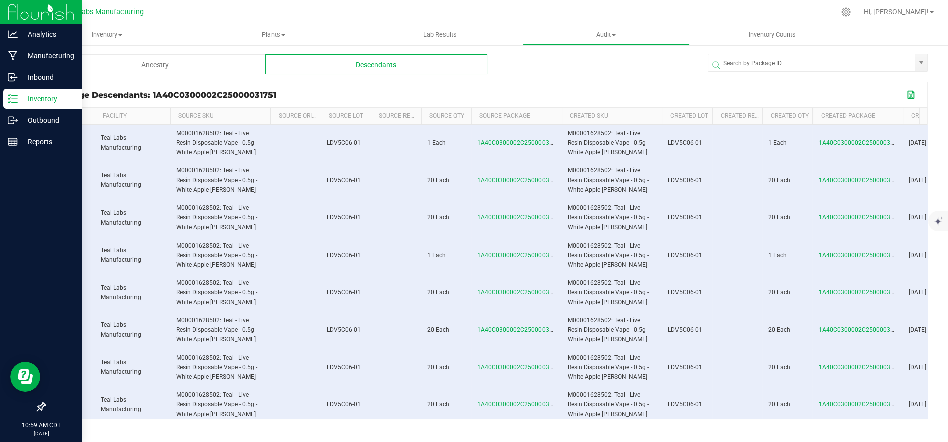
click at [909, 96] on button "Export to Excel" at bounding box center [911, 94] width 16 height 13
click at [16, 98] on icon at bounding box center [13, 99] width 10 height 10
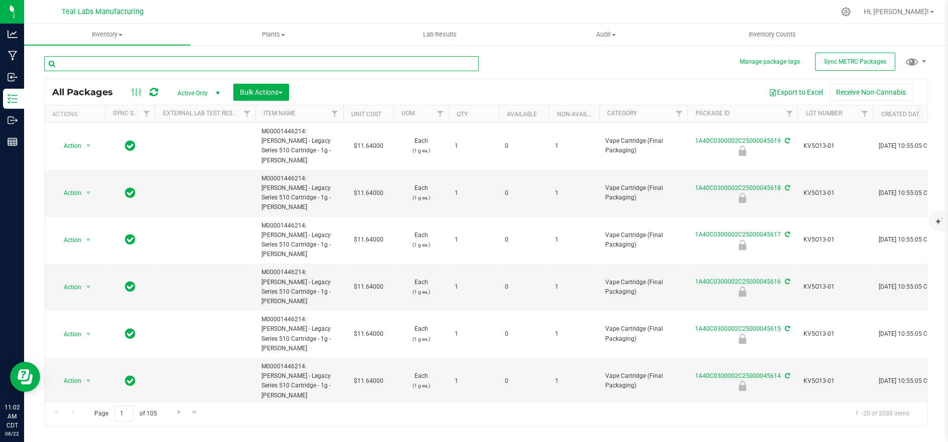
click at [182, 65] on input "text" at bounding box center [261, 63] width 434 height 15
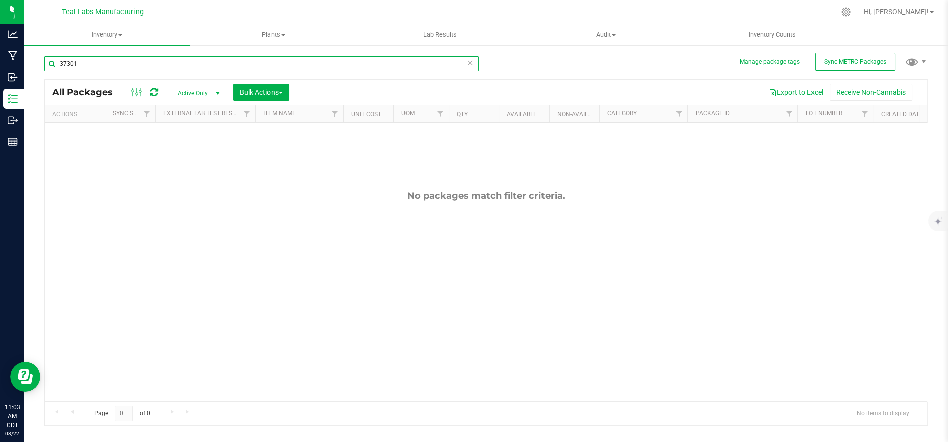
type input "37301"
click at [207, 93] on span "Active Only" at bounding box center [196, 93] width 55 height 14
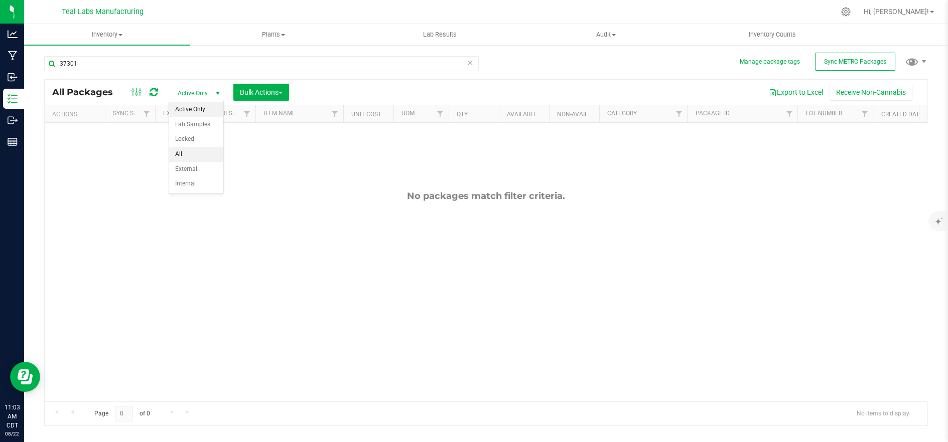
click at [188, 156] on li "All" at bounding box center [196, 154] width 54 height 15
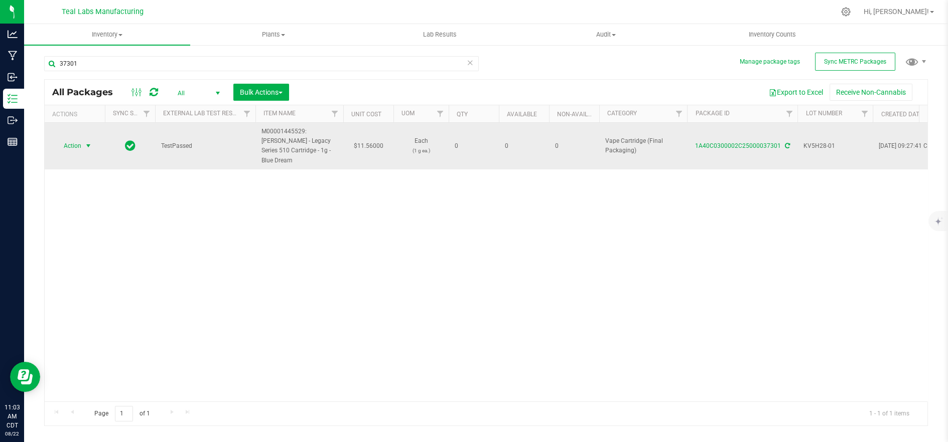
click at [74, 140] on span "Action" at bounding box center [68, 146] width 27 height 14
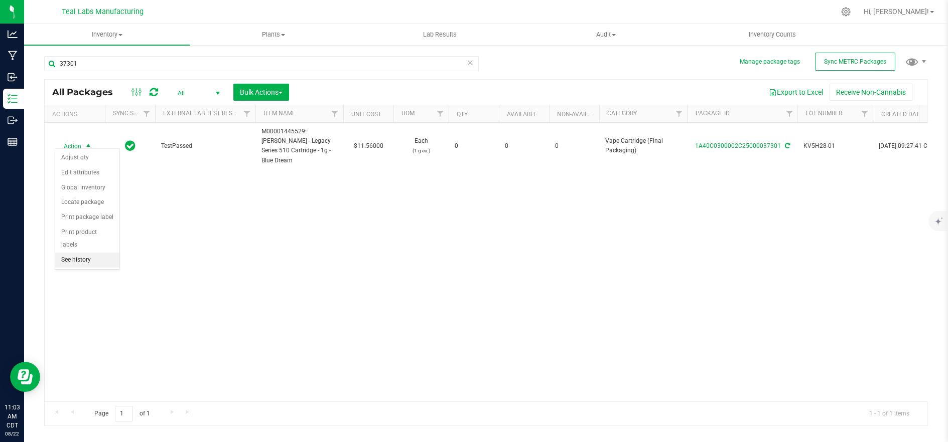
click at [78, 253] on li "See history" at bounding box center [87, 260] width 64 height 15
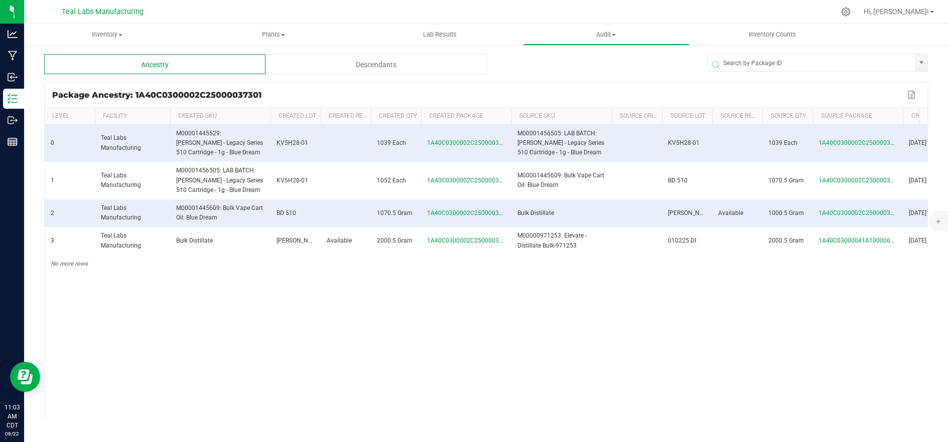
click at [388, 58] on div "Descendants" at bounding box center [375, 64] width 221 height 20
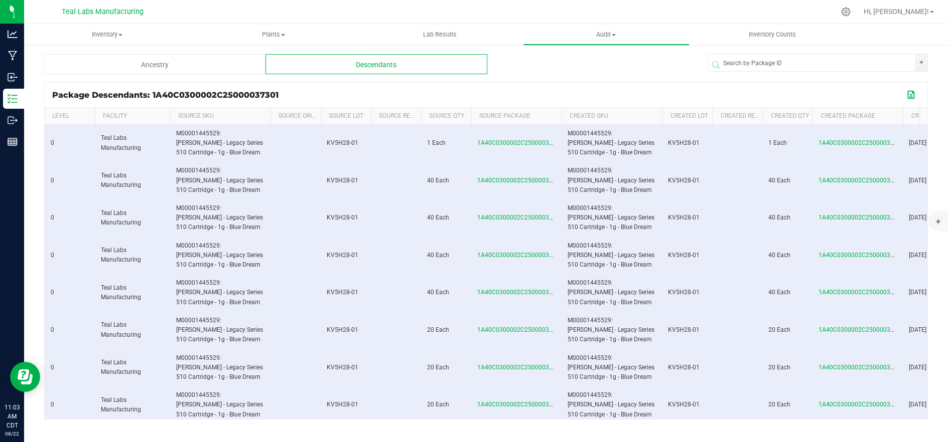
drag, startPoint x: 912, startPoint y: 94, endPoint x: 907, endPoint y: 96, distance: 5.6
click at [912, 94] on button "Export to Excel" at bounding box center [911, 94] width 16 height 13
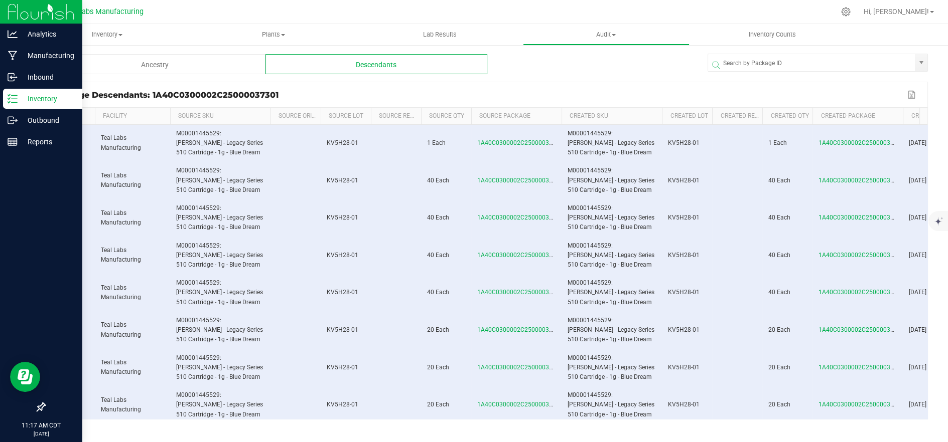
click at [21, 96] on p "Inventory" at bounding box center [48, 99] width 60 height 12
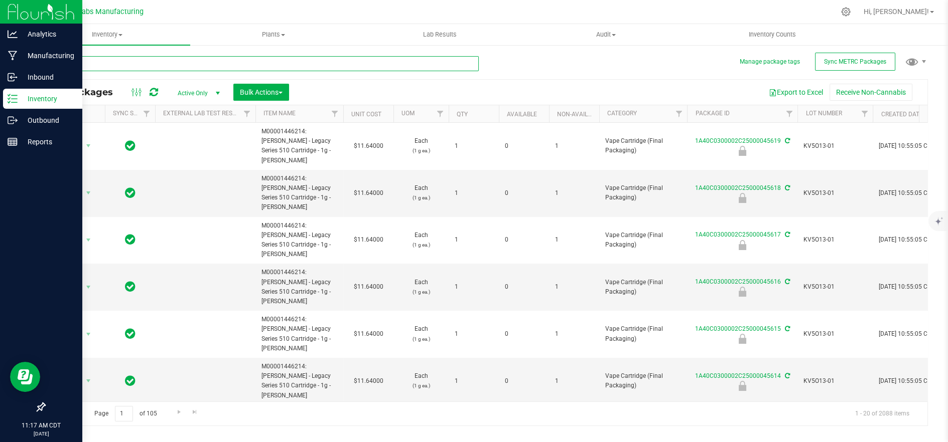
click at [131, 64] on input "text" at bounding box center [261, 63] width 434 height 15
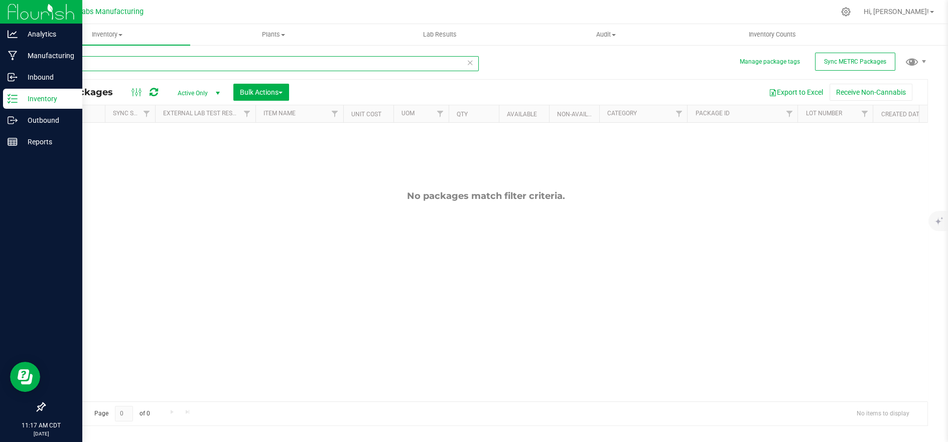
type input "37301"
click at [199, 95] on span "Active Only" at bounding box center [196, 93] width 55 height 14
click at [198, 158] on li "All" at bounding box center [196, 154] width 54 height 15
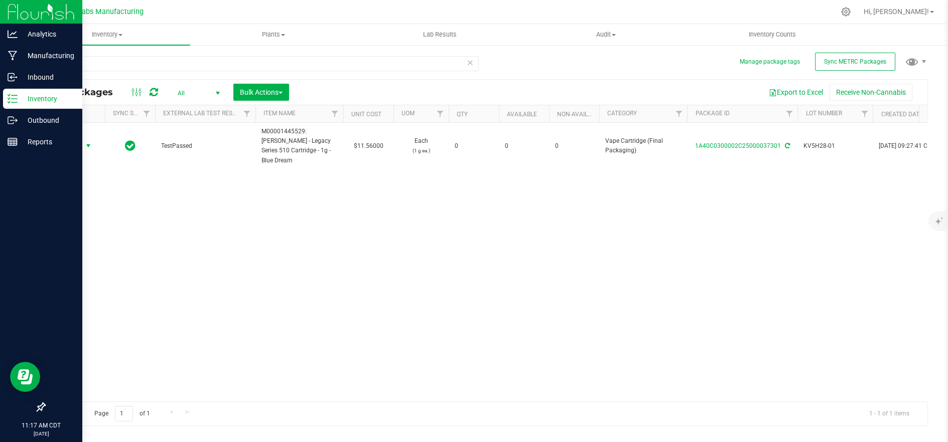
click at [71, 141] on span "Action" at bounding box center [68, 146] width 27 height 14
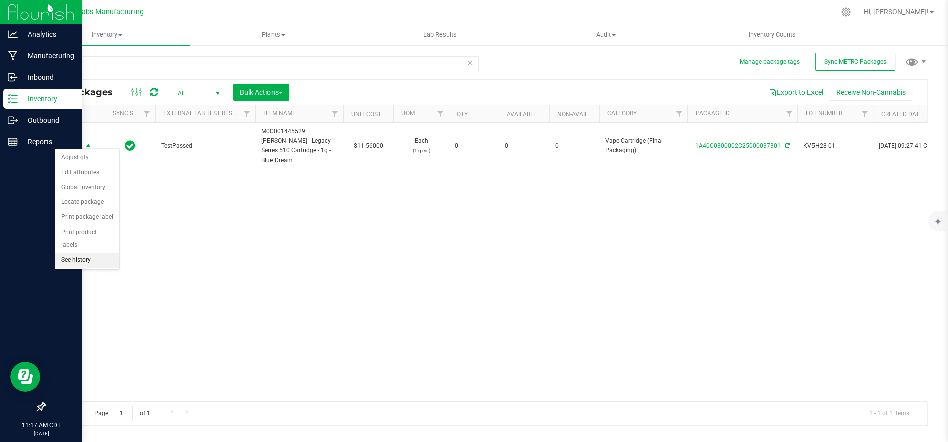
click at [81, 253] on li "See history" at bounding box center [87, 260] width 64 height 15
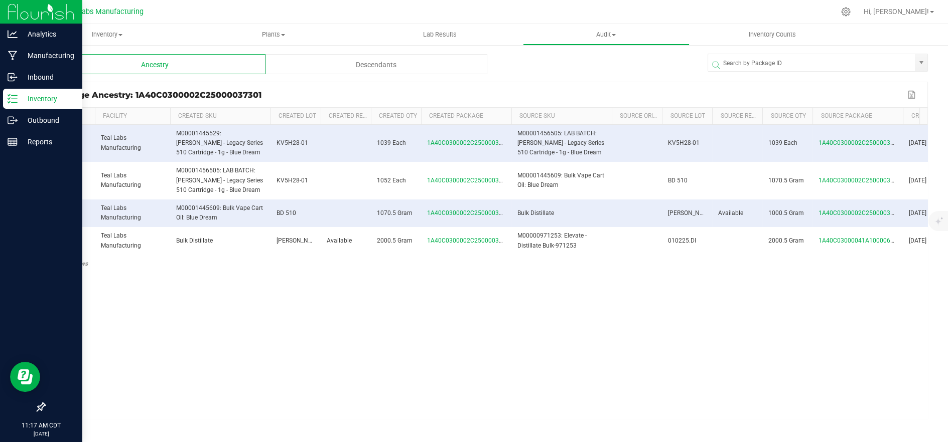
click at [375, 62] on div "Descendants" at bounding box center [375, 64] width 221 height 20
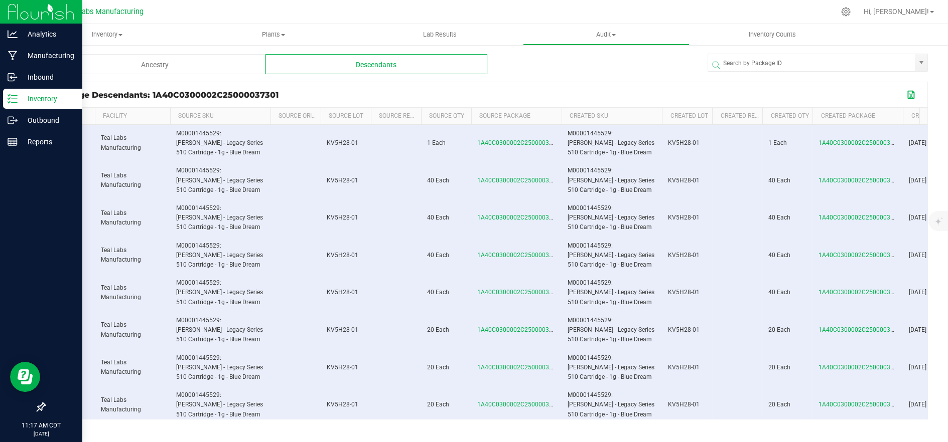
click at [913, 94] on button "Export to Excel" at bounding box center [911, 94] width 16 height 13
click at [22, 102] on p "Inventory" at bounding box center [48, 99] width 60 height 12
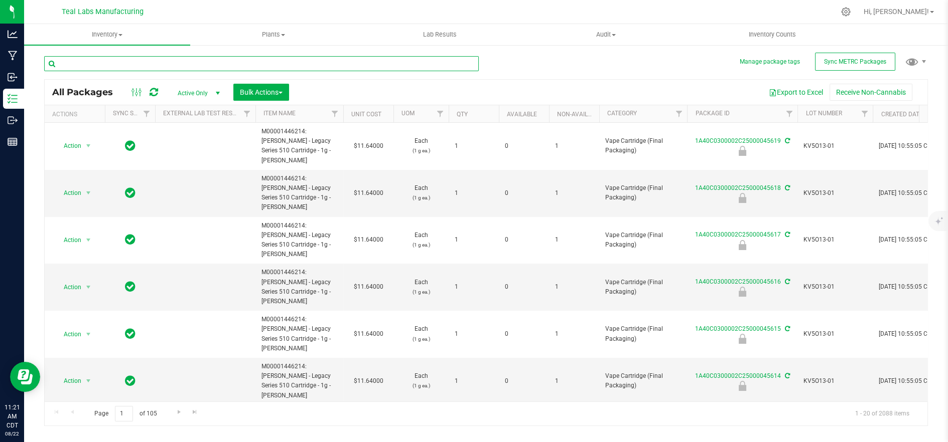
click at [165, 66] on input "text" at bounding box center [261, 63] width 434 height 15
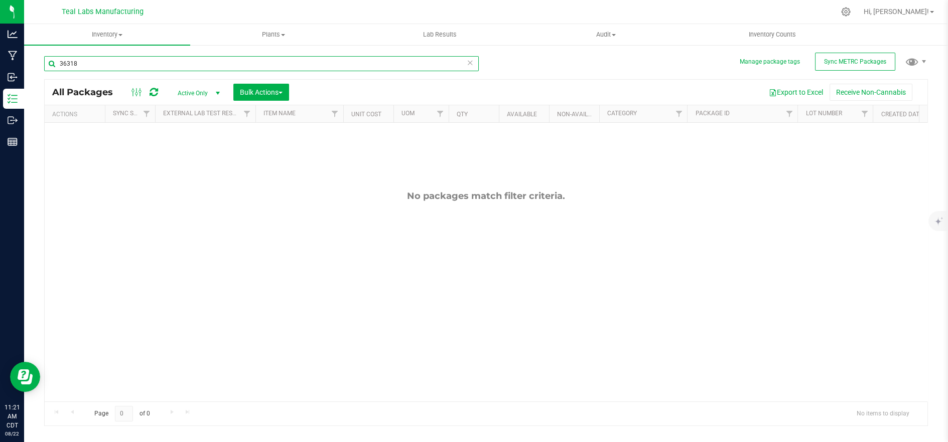
type input "36318"
click at [202, 95] on span "Active Only" at bounding box center [196, 93] width 55 height 14
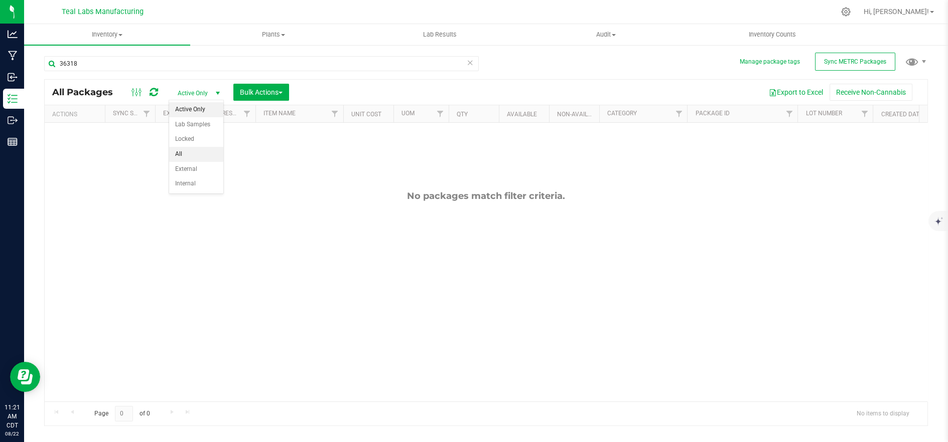
click at [187, 157] on li "All" at bounding box center [196, 154] width 54 height 15
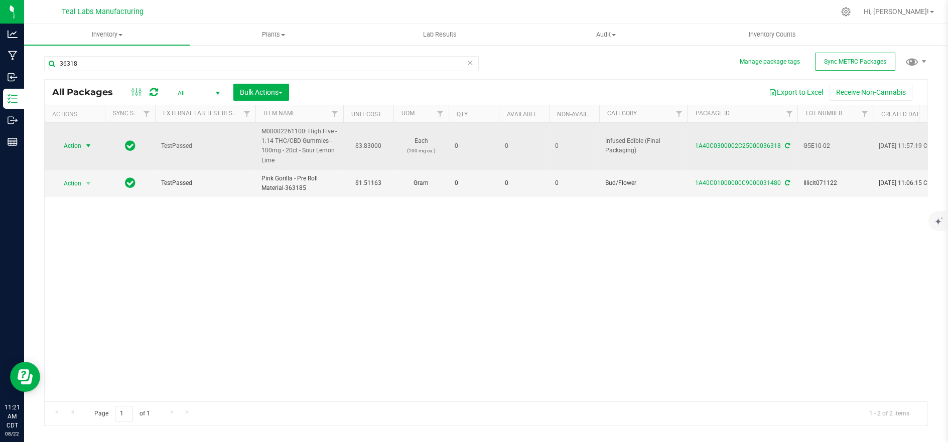
click at [72, 140] on span "Action" at bounding box center [68, 146] width 27 height 14
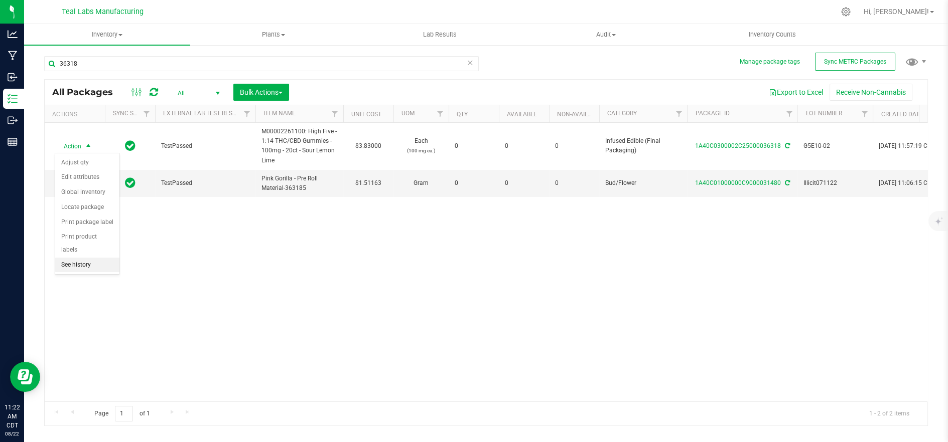
click at [88, 258] on li "See history" at bounding box center [87, 265] width 64 height 15
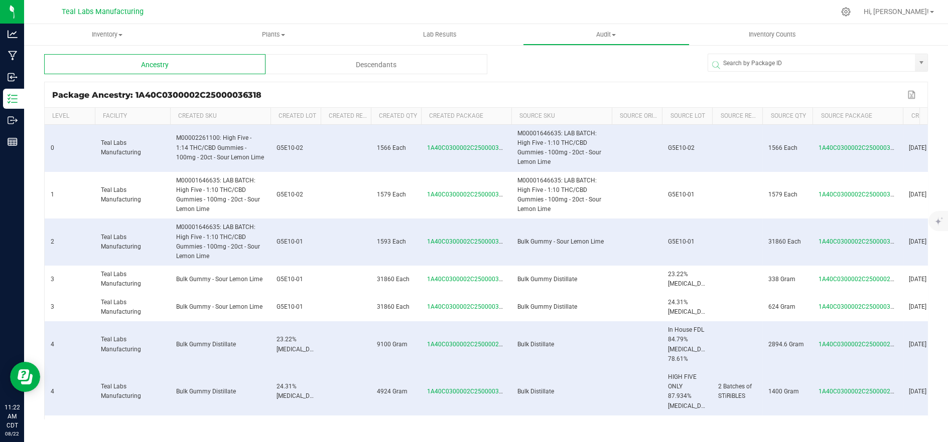
click at [403, 68] on div "Descendants" at bounding box center [375, 64] width 221 height 20
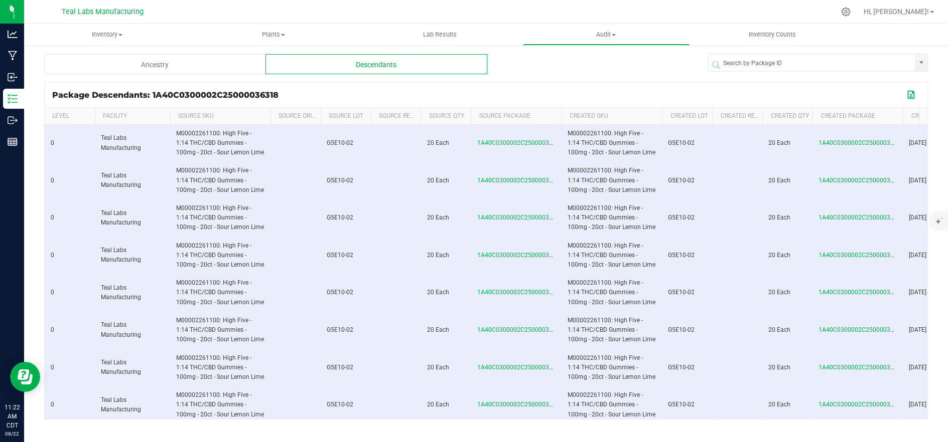
click at [909, 96] on button "Export to Excel" at bounding box center [911, 94] width 16 height 13
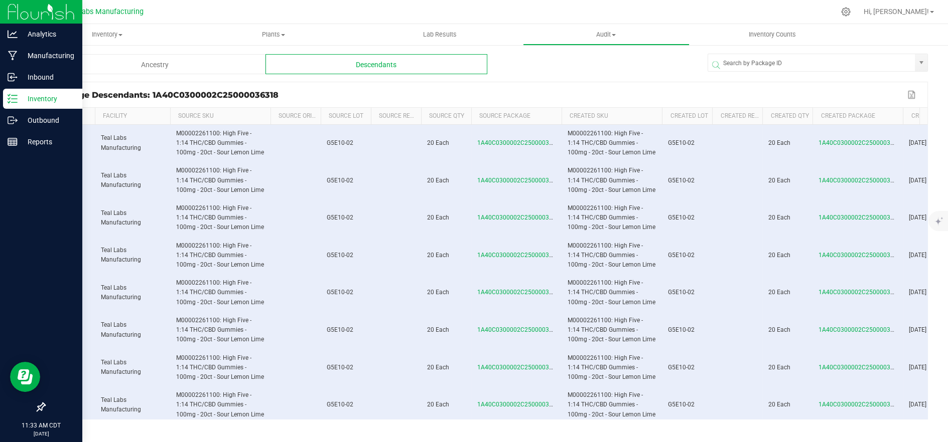
click at [18, 98] on p "Inventory" at bounding box center [48, 99] width 60 height 12
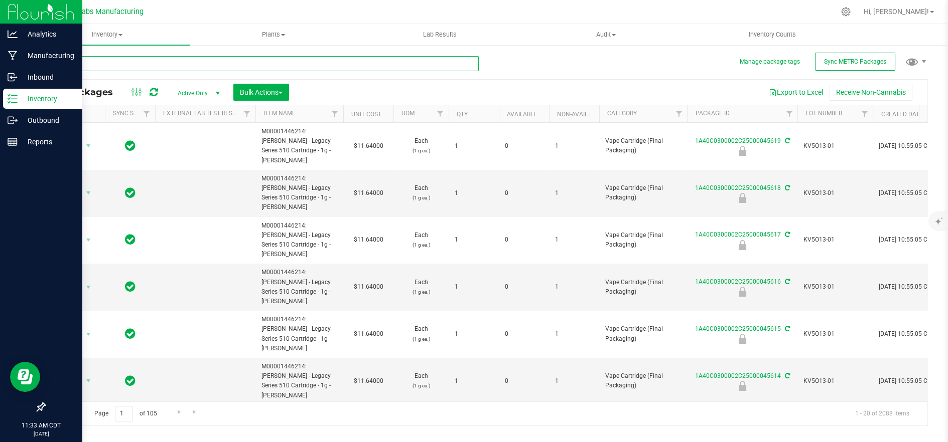
click at [213, 69] on input "text" at bounding box center [261, 63] width 434 height 15
type input "33119"
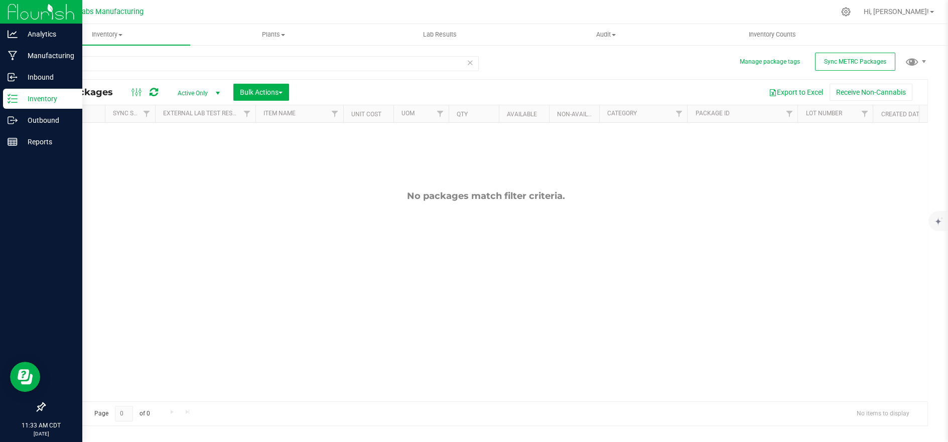
click at [203, 90] on span "Active Only" at bounding box center [196, 93] width 55 height 14
click at [186, 152] on li "All" at bounding box center [196, 154] width 54 height 15
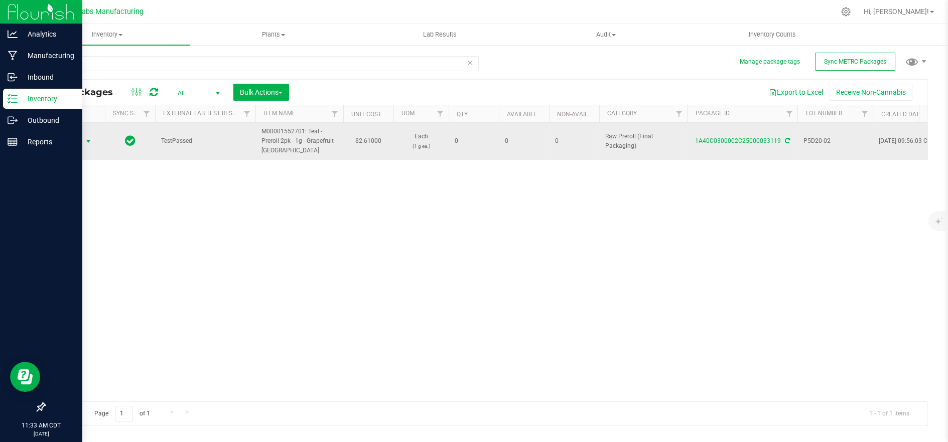
click at [76, 141] on span "Action" at bounding box center [68, 141] width 27 height 14
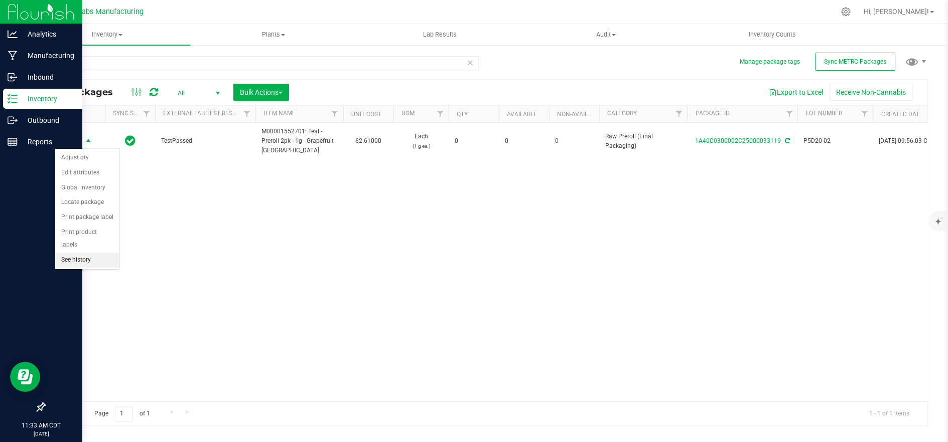
click at [99, 253] on li "See history" at bounding box center [87, 260] width 64 height 15
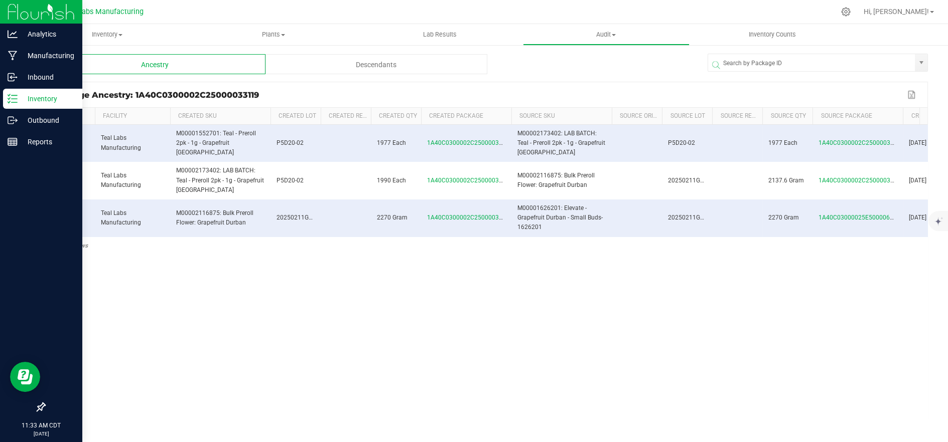
click at [404, 62] on div "Descendants" at bounding box center [375, 64] width 221 height 20
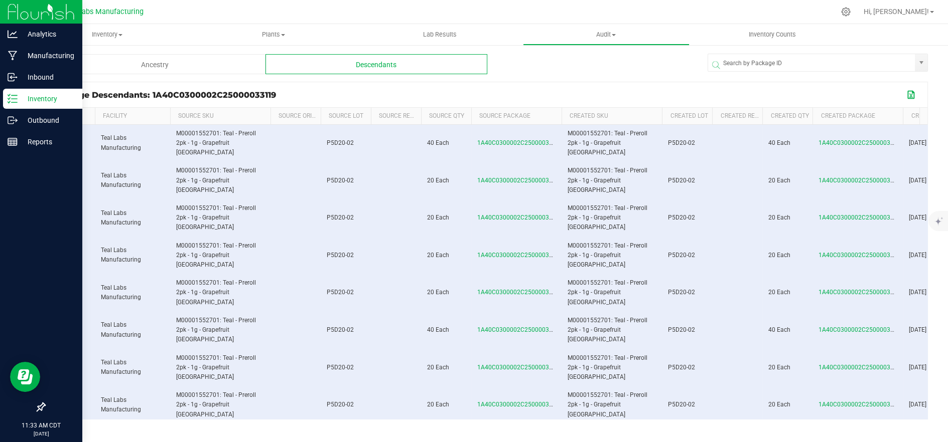
click at [911, 94] on button "Export to Excel" at bounding box center [911, 94] width 16 height 13
click at [15, 118] on icon at bounding box center [13, 120] width 10 height 10
click at [21, 102] on p "Inventory" at bounding box center [48, 99] width 60 height 12
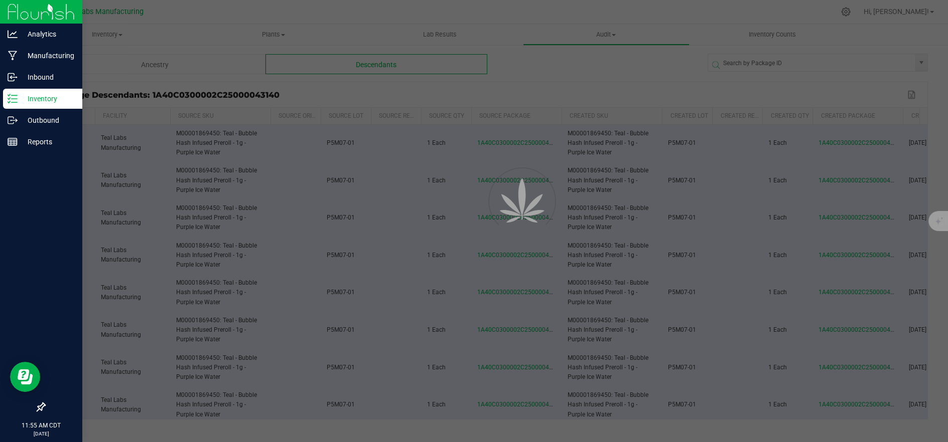
click at [21, 102] on p "Inventory" at bounding box center [48, 99] width 60 height 12
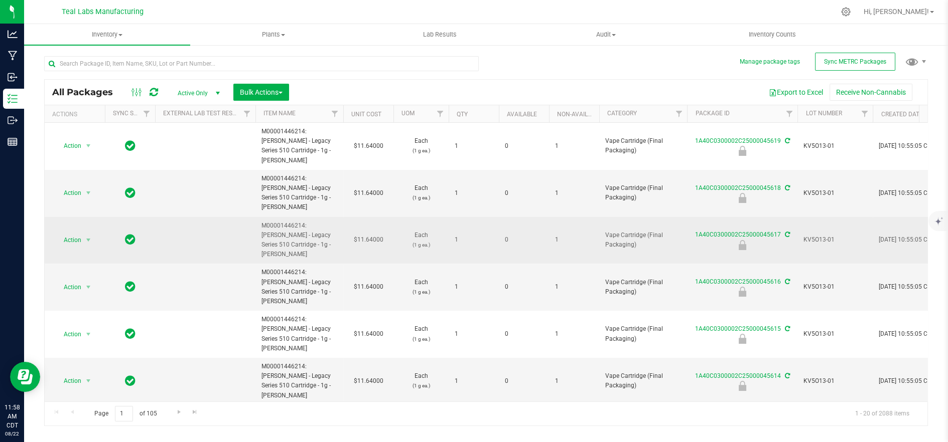
click at [838, 217] on td "KV5O13-01" at bounding box center [834, 240] width 75 height 47
click at [561, 235] on span "1" at bounding box center [574, 240] width 38 height 10
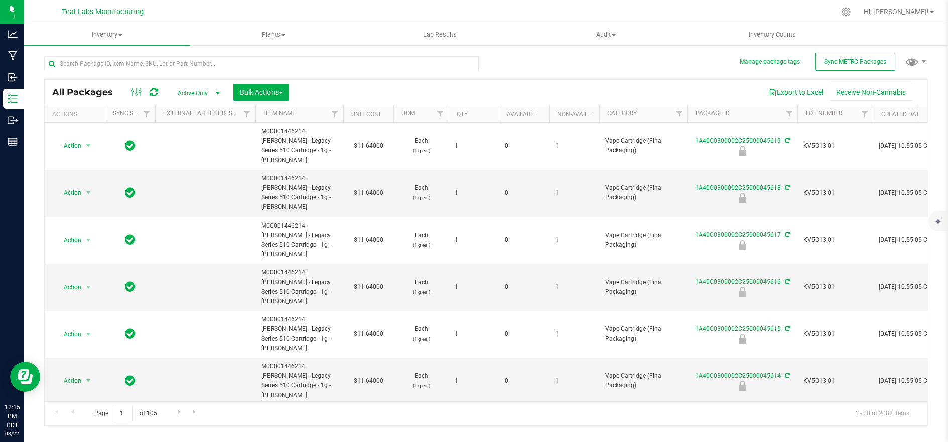
drag, startPoint x: 743, startPoint y: 83, endPoint x: 752, endPoint y: 85, distance: 8.8
click at [743, 83] on div "All Packages Active Only Active Only Lab Samples Locked All External Internal B…" at bounding box center [486, 92] width 882 height 25
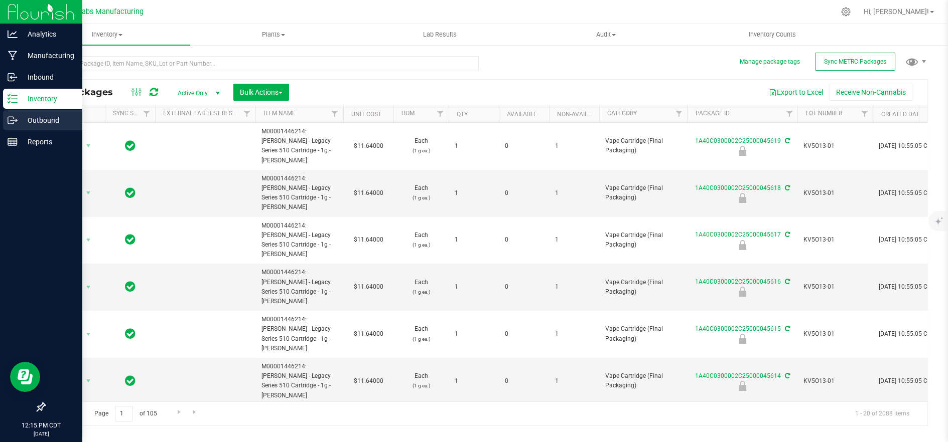
click at [17, 117] on icon at bounding box center [13, 120] width 10 height 10
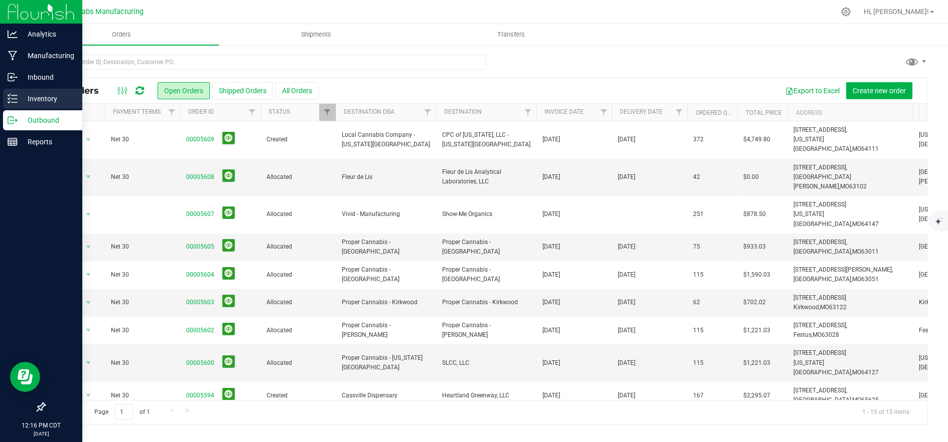
click at [16, 103] on icon at bounding box center [13, 99] width 10 height 10
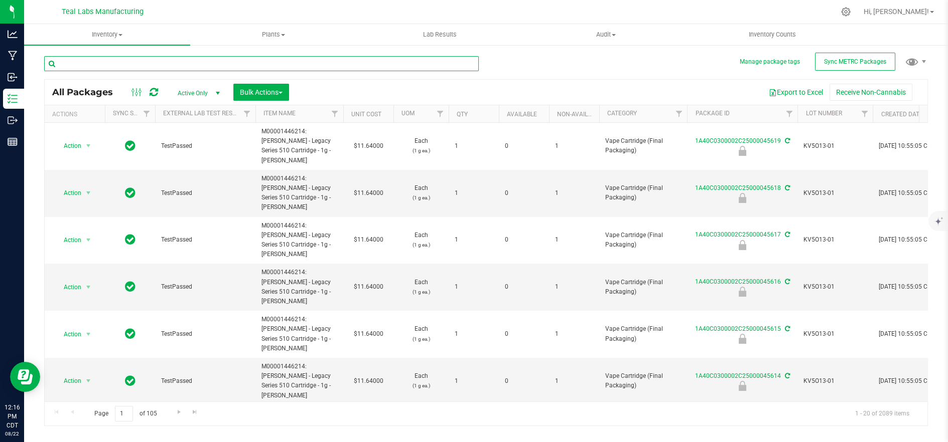
click at [198, 65] on input "text" at bounding box center [261, 63] width 434 height 15
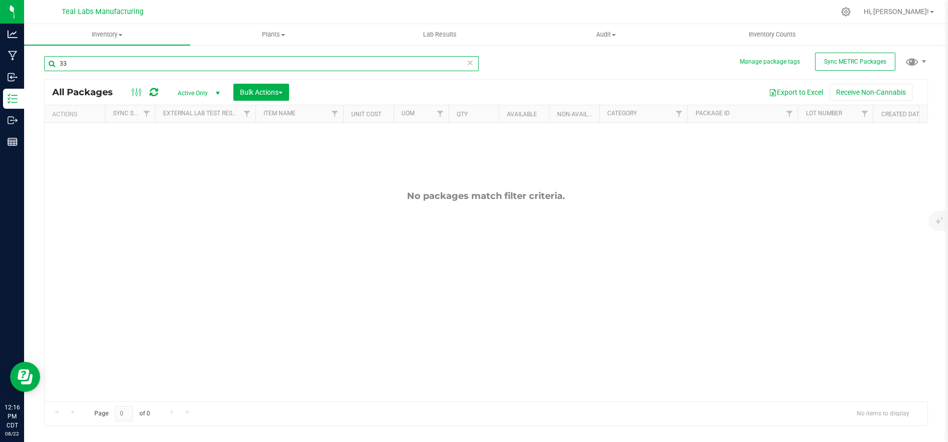
type input "3"
type input "34378"
click at [193, 91] on span "Active Only" at bounding box center [196, 93] width 55 height 14
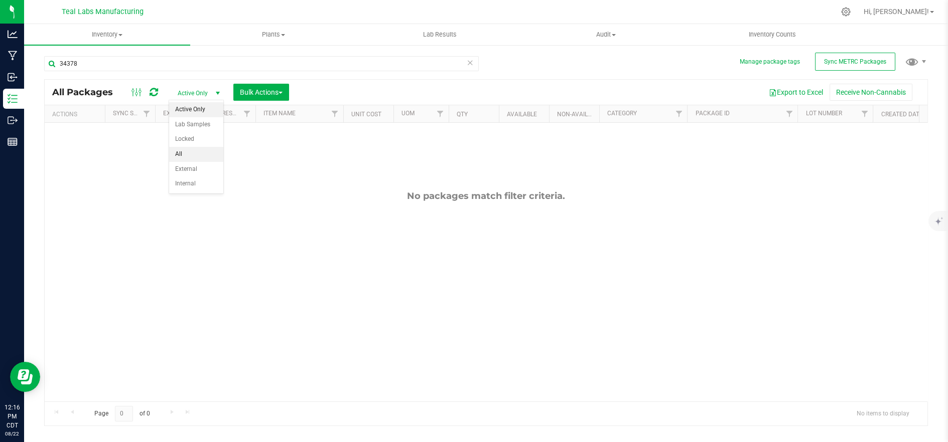
click at [192, 148] on li "All" at bounding box center [196, 154] width 54 height 15
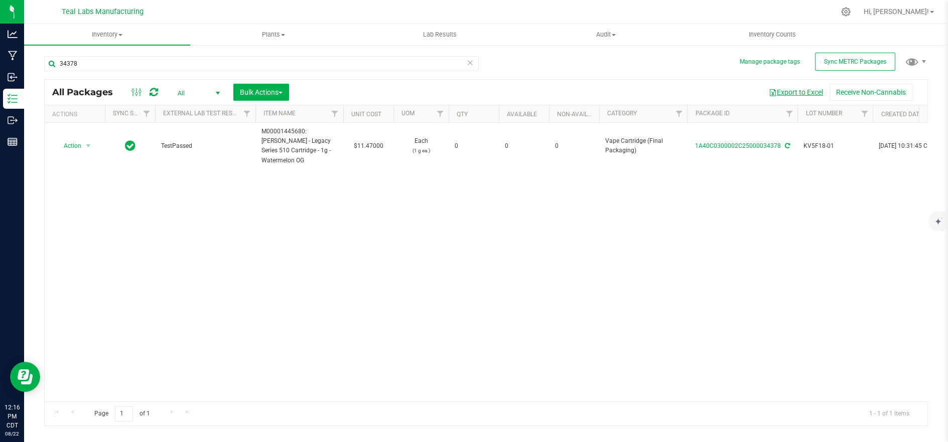
click at [792, 92] on button "Export to Excel" at bounding box center [795, 92] width 67 height 17
